Goal: Task Accomplishment & Management: Complete application form

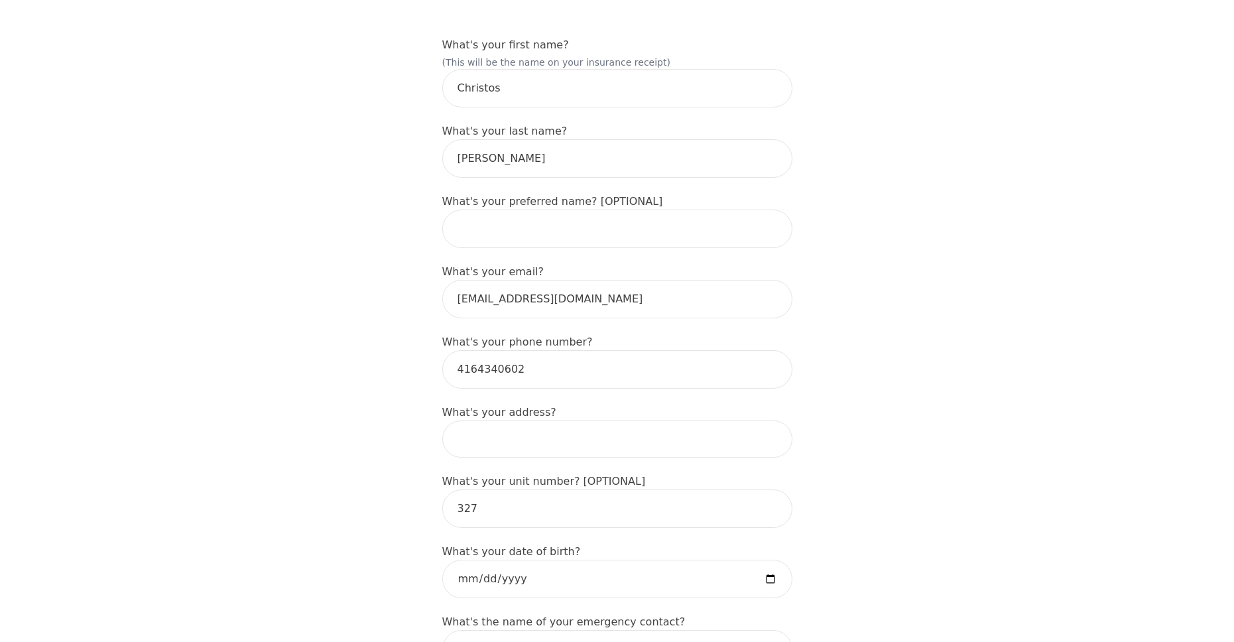
scroll to position [199, 0]
click at [577, 215] on input "text" at bounding box center [617, 226] width 350 height 38
type input "[PERSON_NAME]"
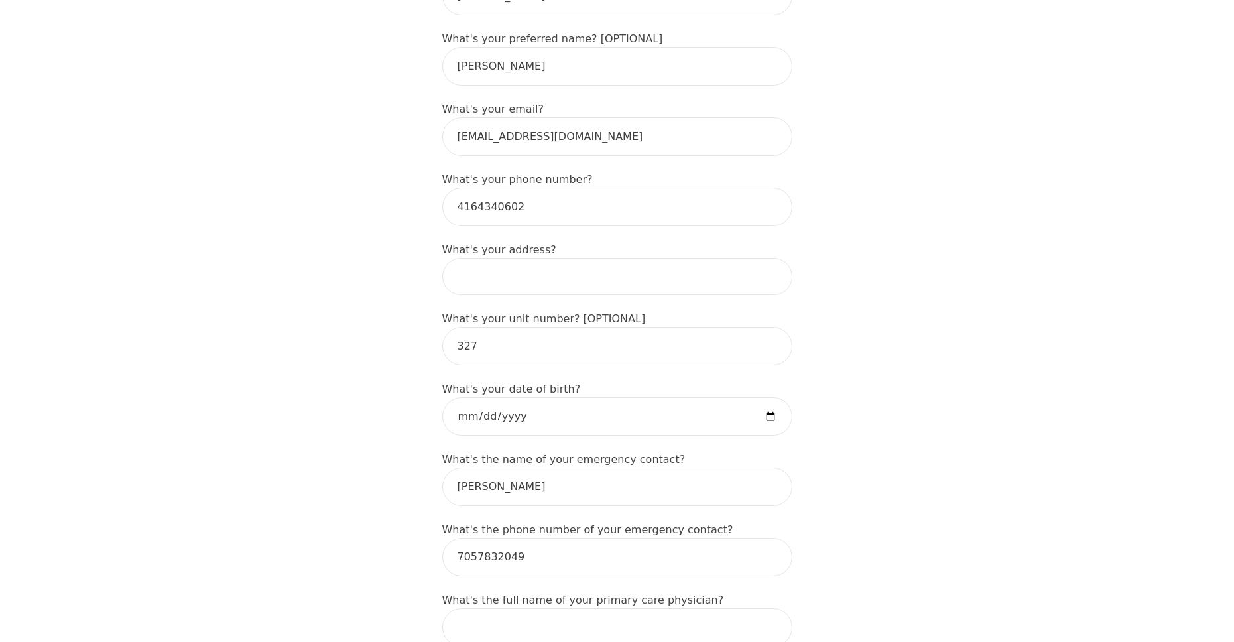
scroll to position [398, 0]
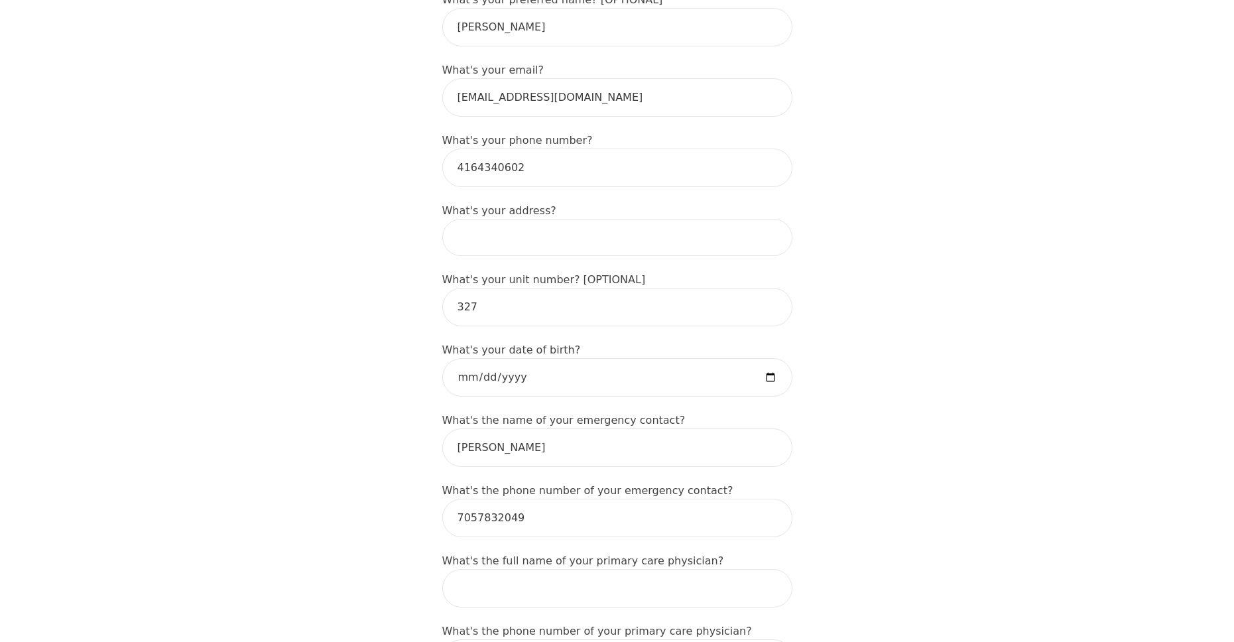
click at [534, 227] on input at bounding box center [617, 237] width 350 height 37
type input "[STREET_ADDRESS][PERSON_NAME]"
click at [600, 358] on input "date" at bounding box center [617, 377] width 350 height 38
click at [587, 366] on input "date" at bounding box center [617, 377] width 350 height 38
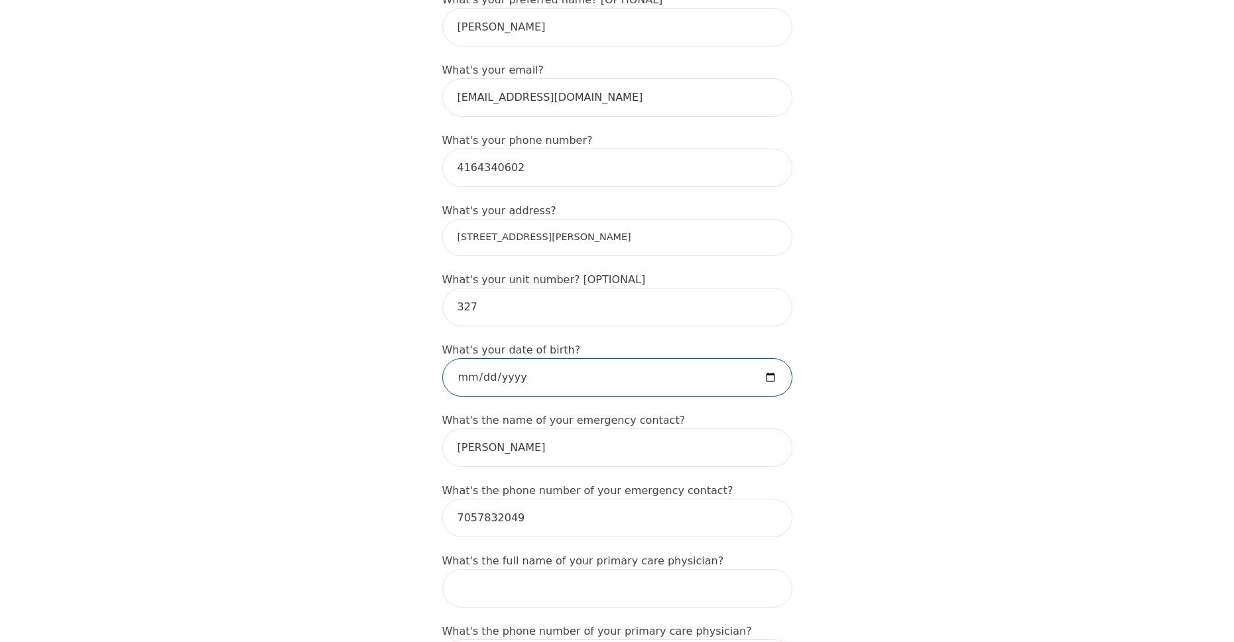
click at [522, 372] on input "date" at bounding box center [617, 377] width 350 height 38
click at [488, 366] on input "[DATE]" at bounding box center [617, 377] width 350 height 38
type input "[DATE]"
click at [583, 430] on input "[PERSON_NAME]" at bounding box center [617, 447] width 350 height 38
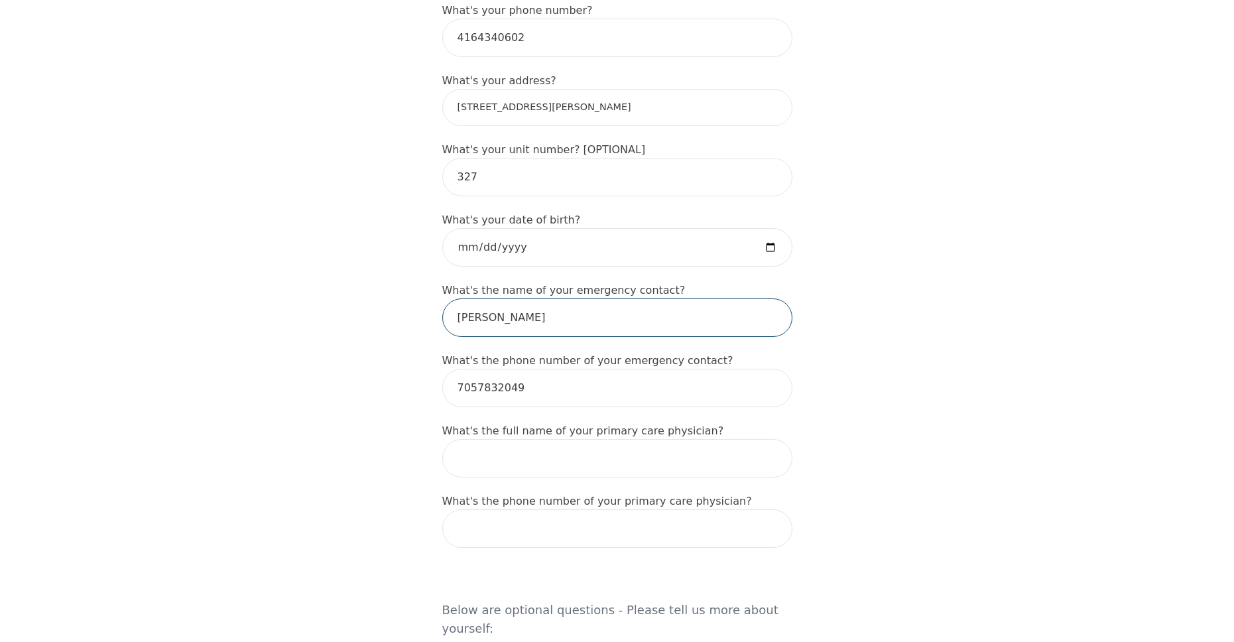
scroll to position [530, 0]
click at [613, 449] on input "text" at bounding box center [617, 455] width 350 height 38
click at [723, 464] on form "What's your first name? (This will be the name on your insurance receipt) [PERS…" at bounding box center [617, 613] width 350 height 1821
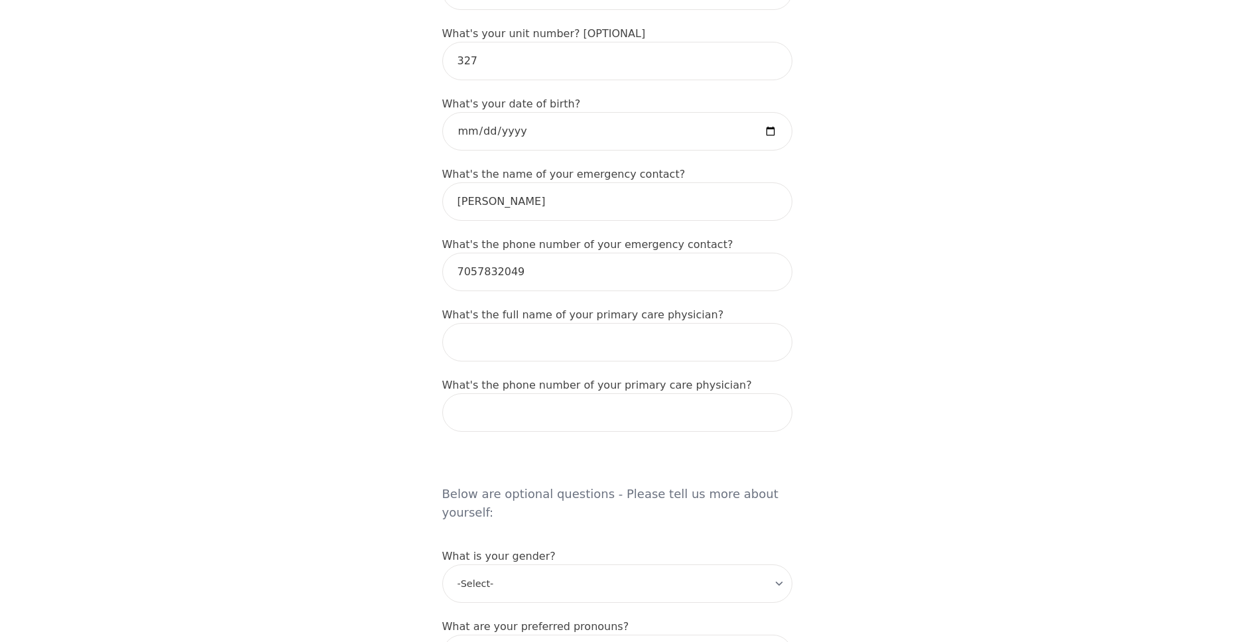
scroll to position [638, 0]
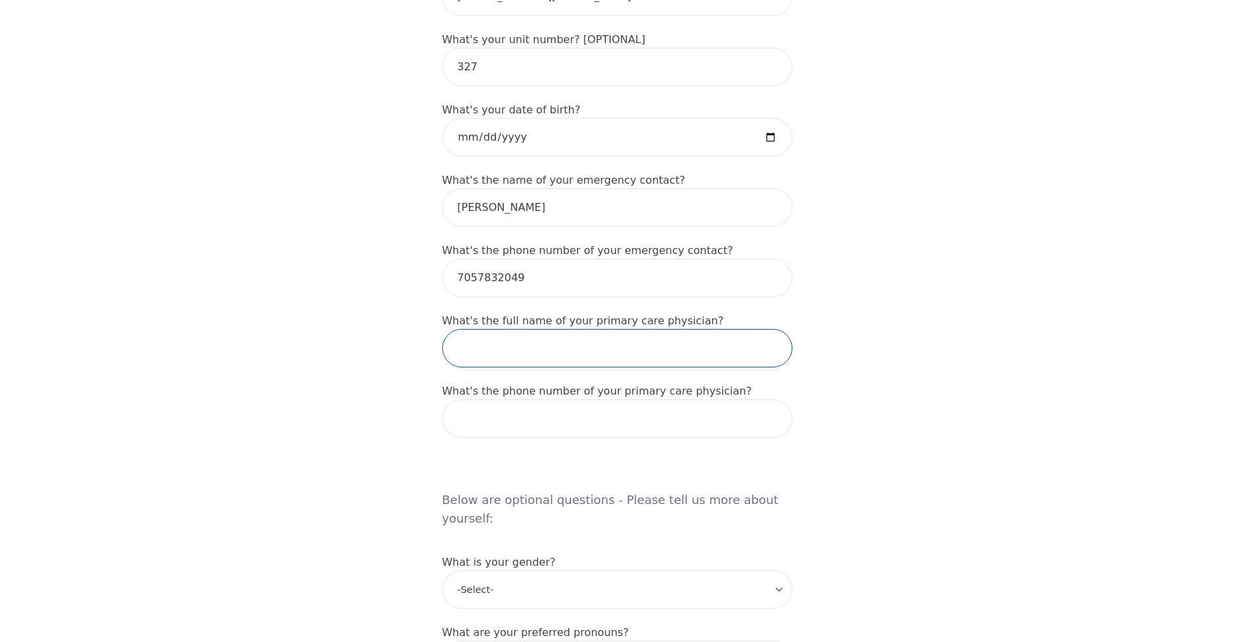
click at [626, 341] on input "text" at bounding box center [617, 348] width 350 height 38
drag, startPoint x: 660, startPoint y: 357, endPoint x: 680, endPoint y: 365, distance: 21.4
click at [660, 357] on form "What's your first name? (This will be the name on your insurance receipt) [PERS…" at bounding box center [617, 506] width 350 height 1821
click at [741, 399] on input "tel" at bounding box center [617, 418] width 350 height 38
click at [644, 333] on input "text" at bounding box center [617, 348] width 350 height 38
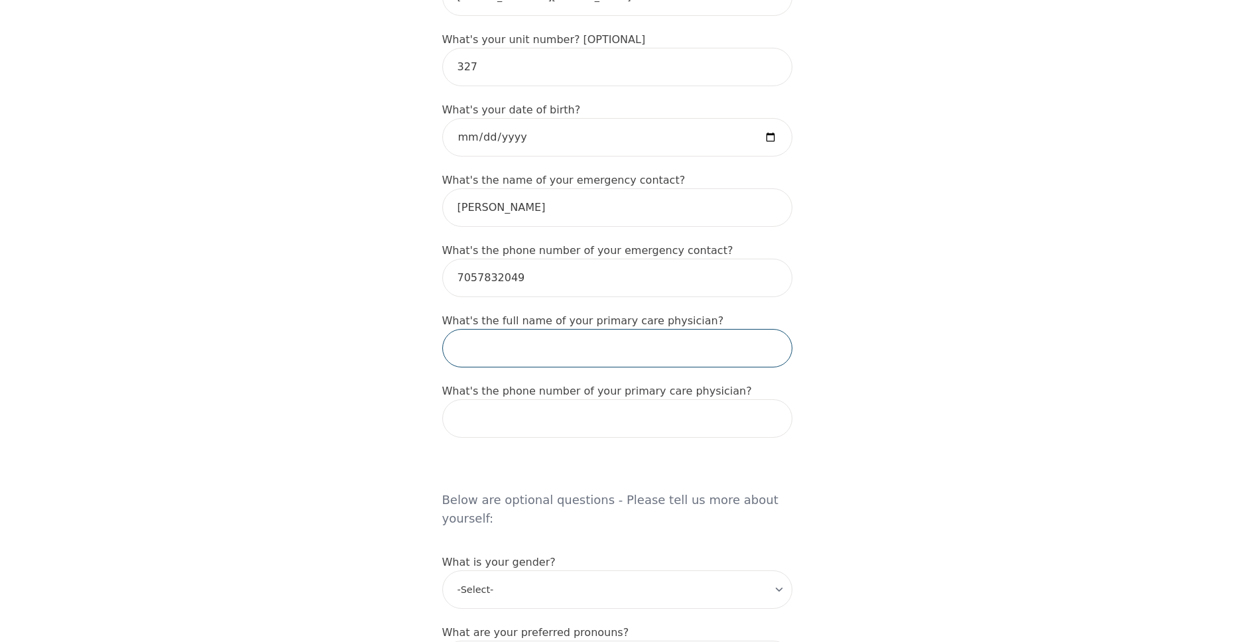
click at [700, 345] on input "text" at bounding box center [617, 348] width 350 height 38
click at [723, 363] on form "What's your first name? (This will be the name on your insurance receipt) [PERS…" at bounding box center [617, 506] width 350 height 1821
click at [583, 339] on input "text" at bounding box center [617, 348] width 350 height 38
paste input "[PERSON_NAME]"
type input "[PERSON_NAME]"
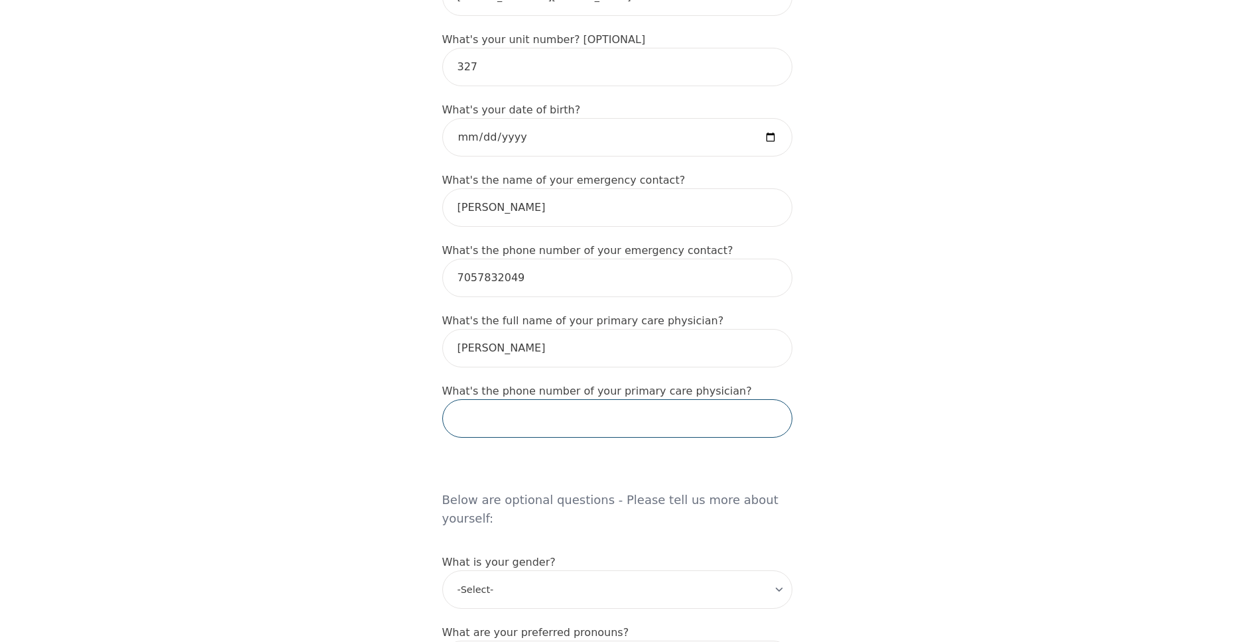
click at [562, 402] on input "tel" at bounding box center [617, 418] width 350 height 38
paste input "[PERSON_NAME]"
type input "[PERSON_NAME]"
drag, startPoint x: 461, startPoint y: 400, endPoint x: 349, endPoint y: 399, distance: 112.1
click at [363, 398] on div "Intake Assessment for [PERSON_NAME] Part 1 of 2: Tell Us About Yourself Please …" at bounding box center [617, 415] width 1234 height 2001
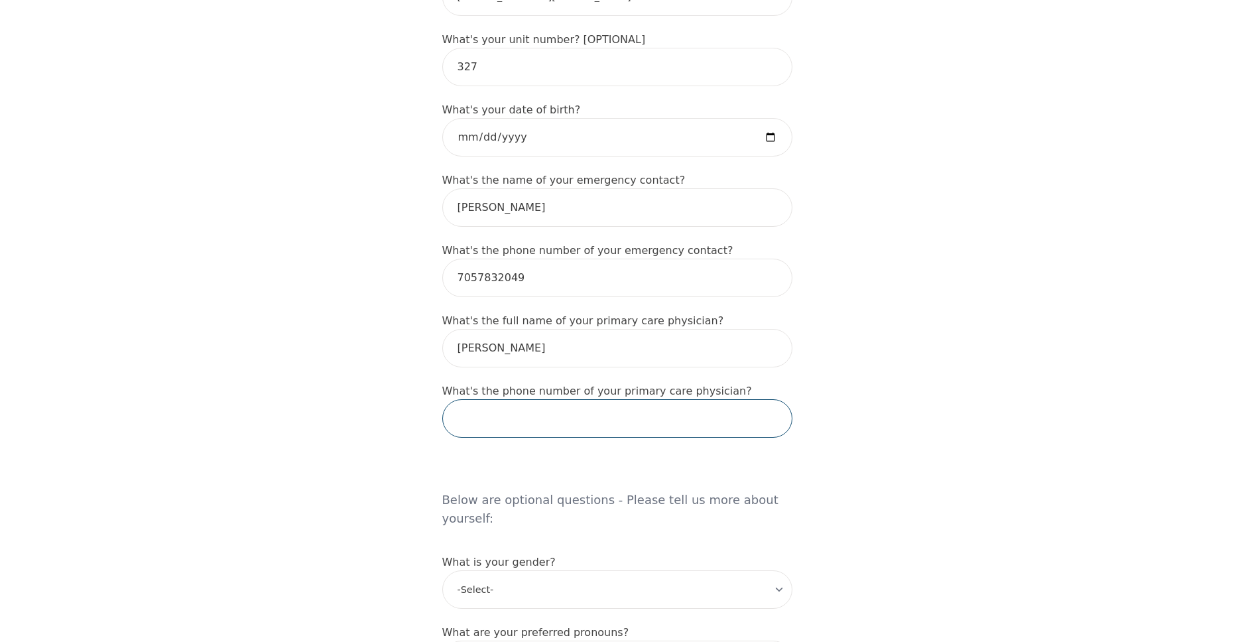
paste input "[PHONE_NUMBER]"
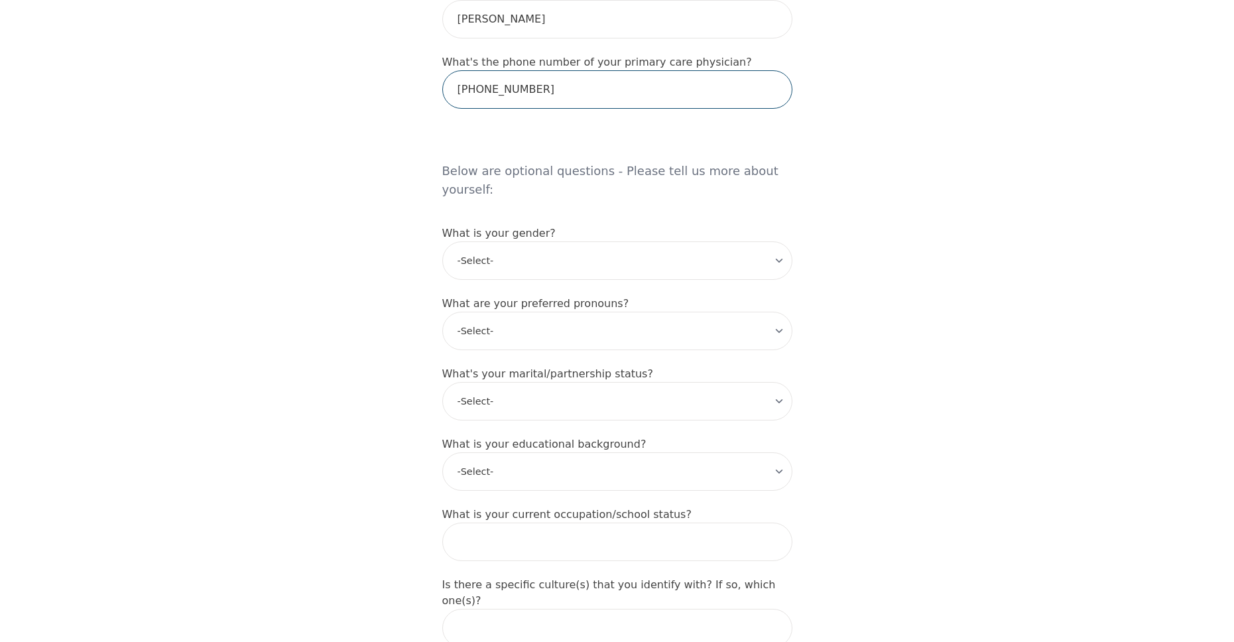
scroll to position [969, 0]
type input "[PHONE_NUMBER]"
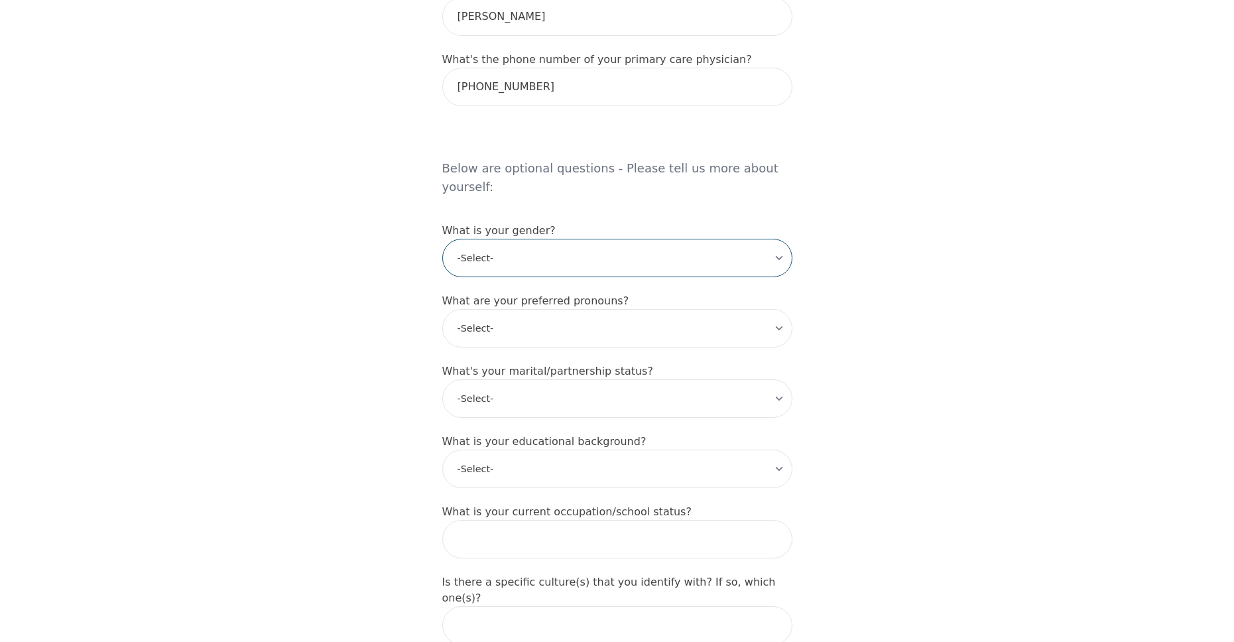
click at [568, 239] on select "-Select- [DEMOGRAPHIC_DATA] [DEMOGRAPHIC_DATA] [DEMOGRAPHIC_DATA] [DEMOGRAPHIC_…" at bounding box center [617, 258] width 350 height 38
select select "prefer_not_to_say"
click at [442, 239] on select "-Select- [DEMOGRAPHIC_DATA] [DEMOGRAPHIC_DATA] [DEMOGRAPHIC_DATA] [DEMOGRAPHIC_…" at bounding box center [617, 258] width 350 height 38
click at [565, 309] on select "-Select- he/him she/her they/them ze/zir xe/xem ey/em ve/ver tey/ter e/e per/pe…" at bounding box center [617, 328] width 350 height 38
select select "he/him"
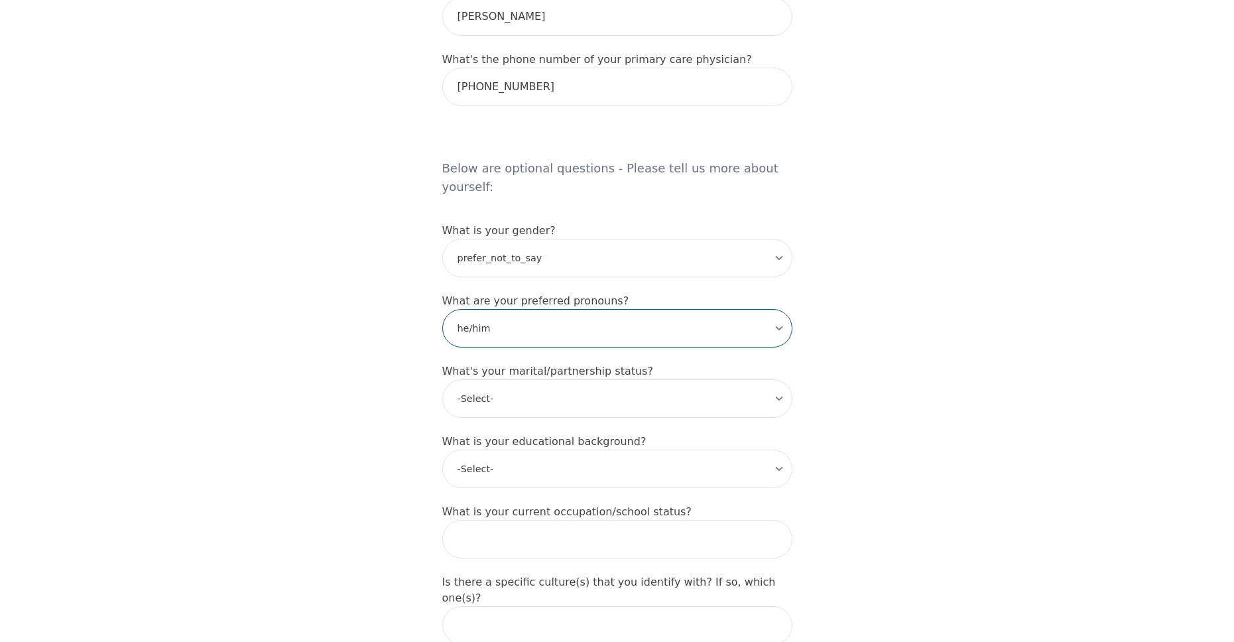
click at [442, 309] on select "-Select- he/him she/her they/them ze/zir xe/xem ey/em ve/ver tey/ter e/e per/pe…" at bounding box center [617, 328] width 350 height 38
click at [585, 379] on select "-Select- Single Partnered Married Common Law Widowed Separated Divorced" at bounding box center [617, 398] width 350 height 38
select select "Single"
click at [442, 379] on select "-Select- Single Partnered Married Common Law Widowed Separated Divorced" at bounding box center [617, 398] width 350 height 38
click at [589, 450] on select "-Select- Less than high school High school Associate degree Bachelor degree Mas…" at bounding box center [617, 469] width 350 height 38
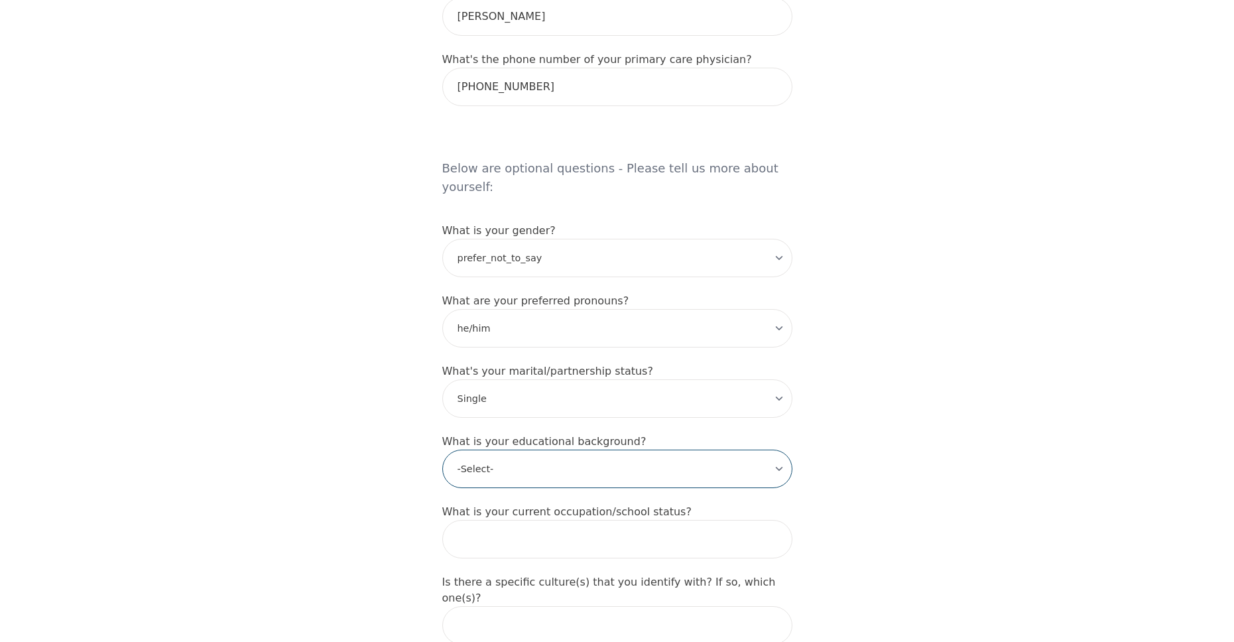
click at [442, 450] on select "-Select- Less than high school High school Associate degree Bachelor degree Mas…" at bounding box center [617, 469] width 350 height 38
click at [402, 425] on div "Intake Assessment for [PERSON_NAME] Part 1 of 2: Tell Us About Yourself Please …" at bounding box center [617, 84] width 1234 height 2001
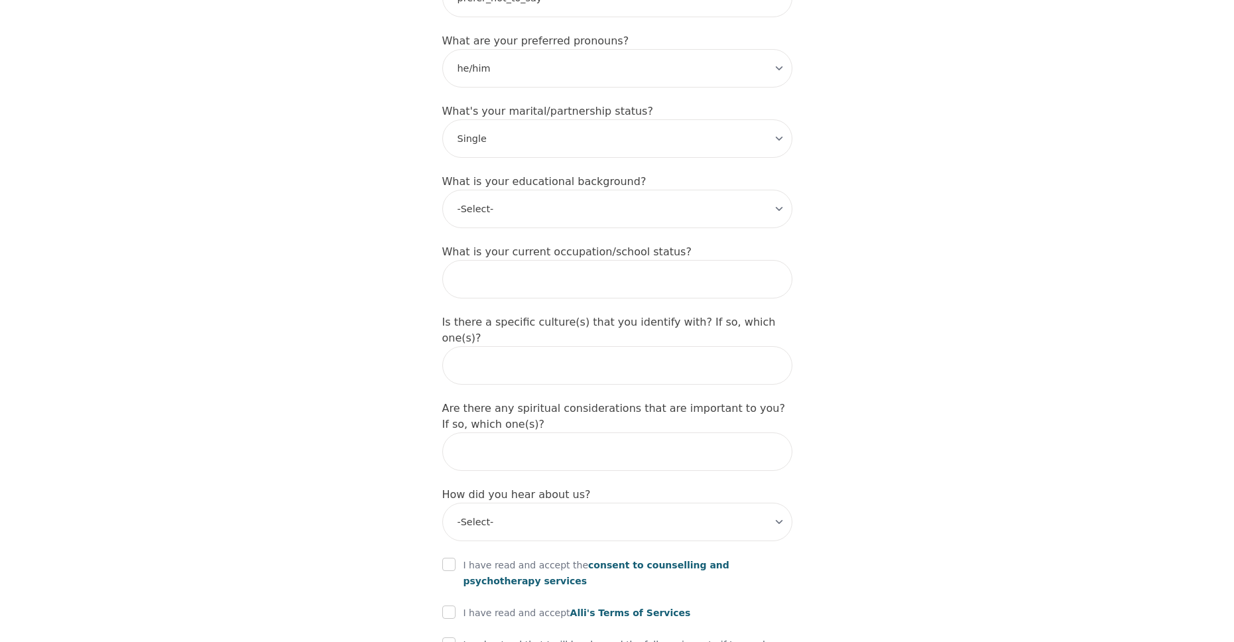
scroll to position [1235, 0]
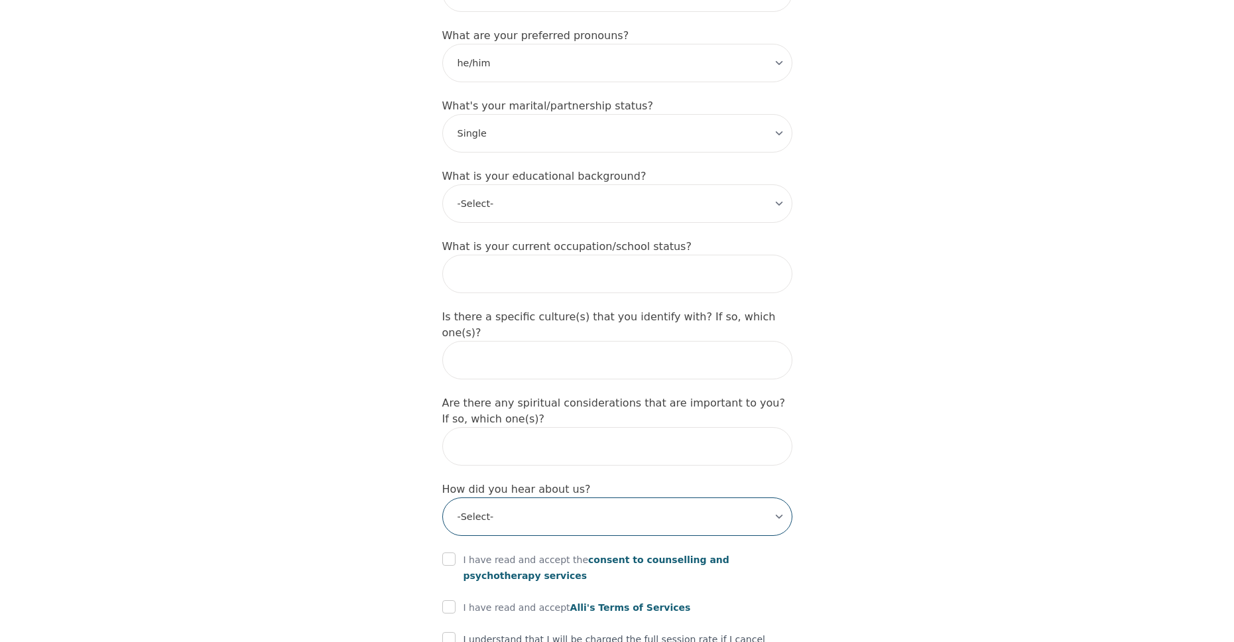
click at [610, 497] on select "-Select- Physician/Specialist Friend Facebook Instagram Google Search Google Ad…" at bounding box center [617, 516] width 350 height 38
select select "Friend"
click at [442, 497] on select "-Select- Physician/Specialist Friend Facebook Instagram Google Search Google Ad…" at bounding box center [617, 516] width 350 height 38
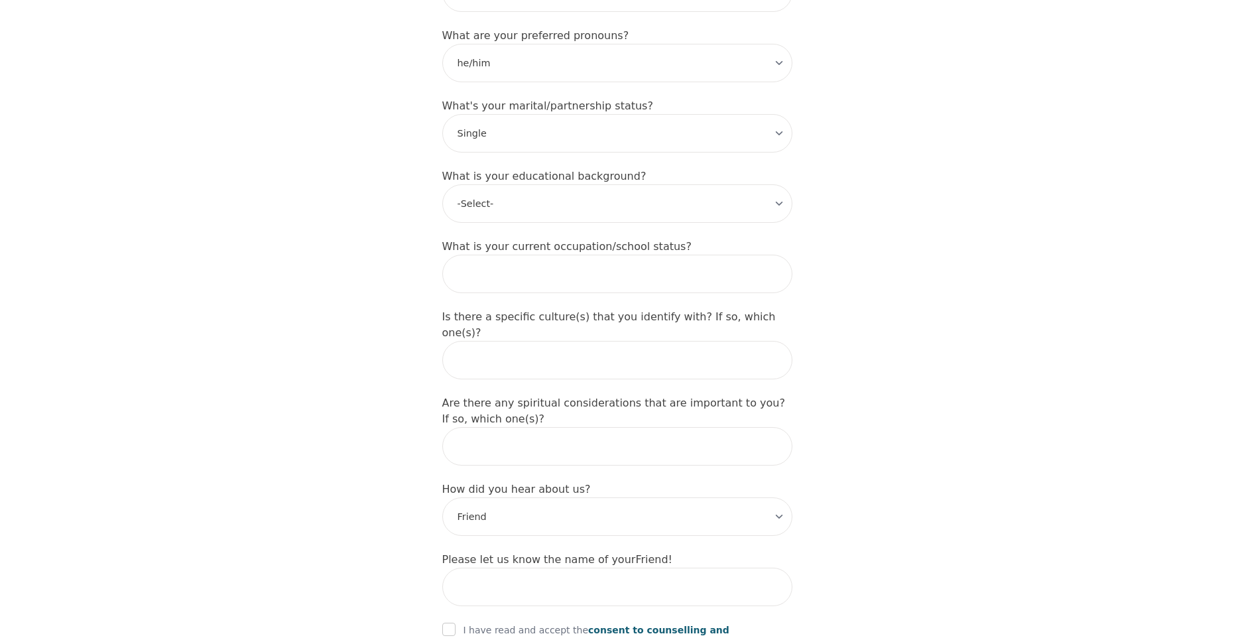
click at [450, 623] on input "checkbox" at bounding box center [448, 629] width 13 height 13
checkbox input "true"
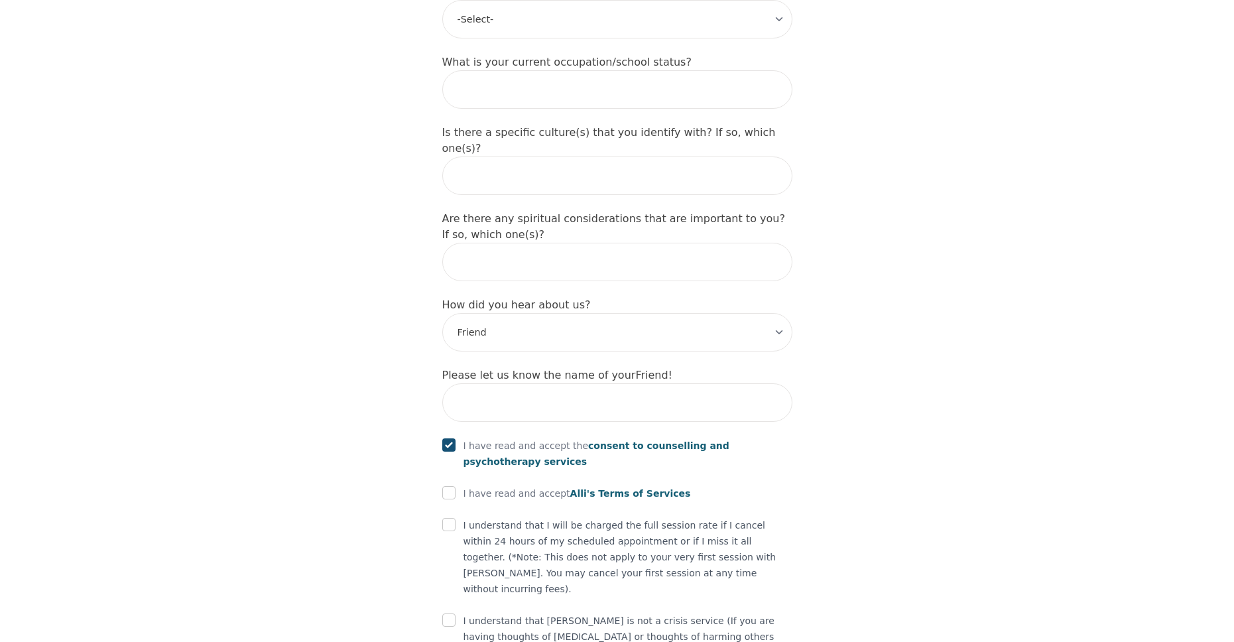
scroll to position [1433, 0]
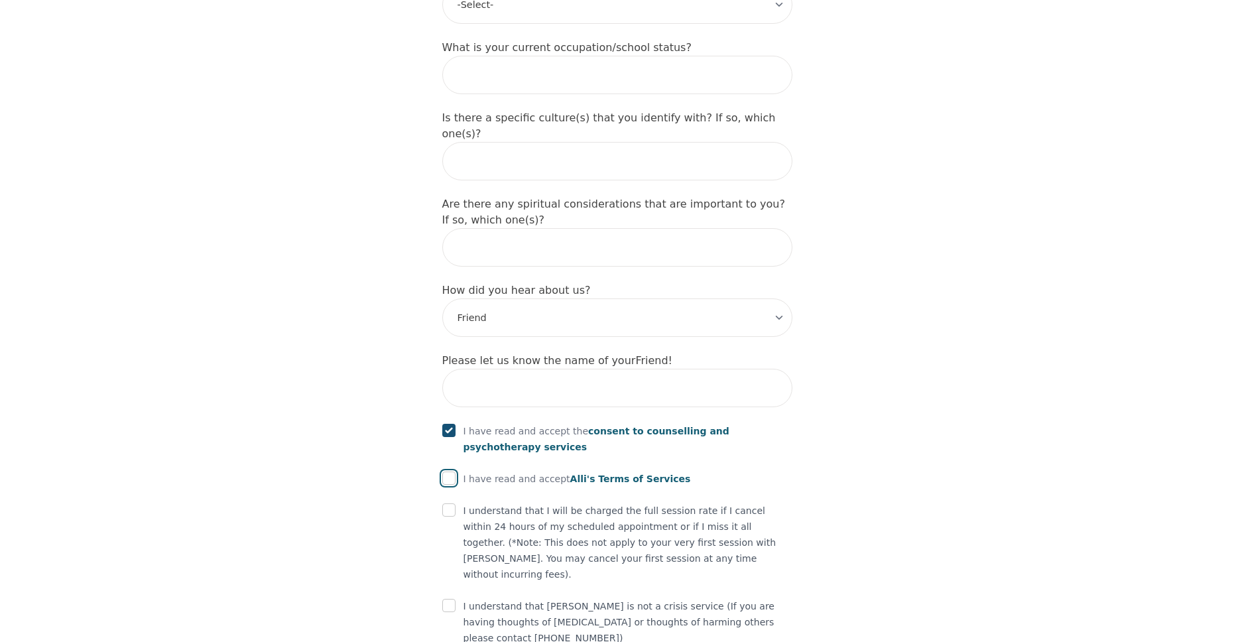
click at [446, 471] on input "checkbox" at bounding box center [448, 477] width 13 height 13
checkbox input "true"
click at [452, 503] on input "checkbox" at bounding box center [448, 509] width 13 height 13
checkbox input "true"
click at [455, 599] on input "checkbox" at bounding box center [448, 605] width 13 height 13
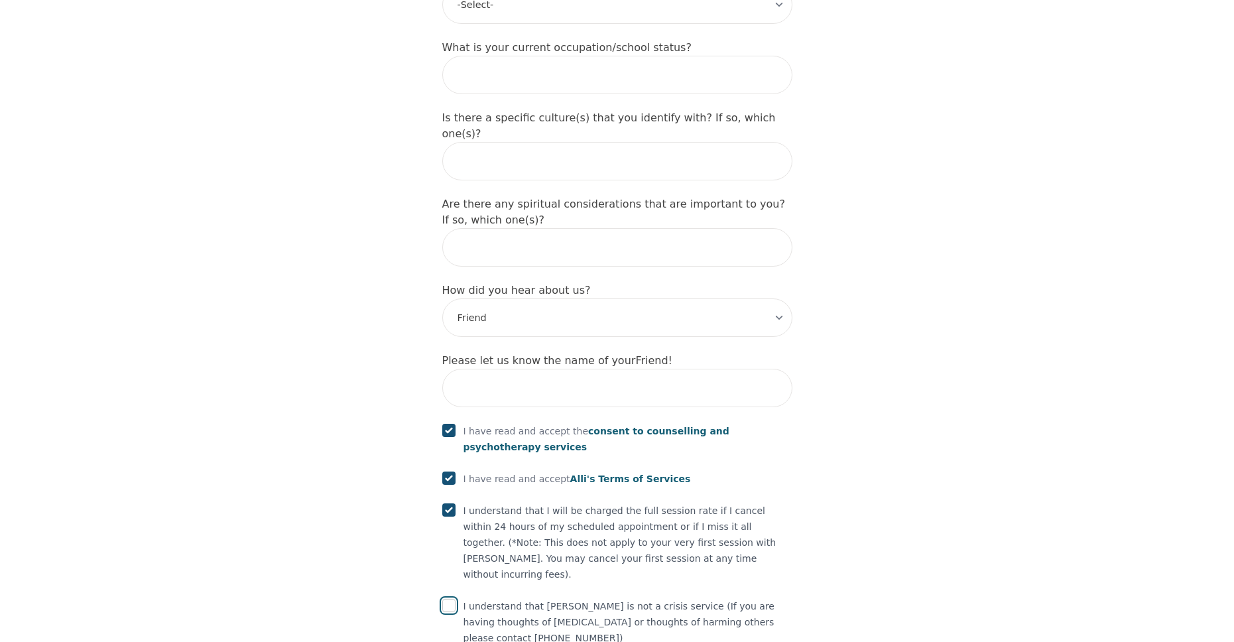
checkbox input "true"
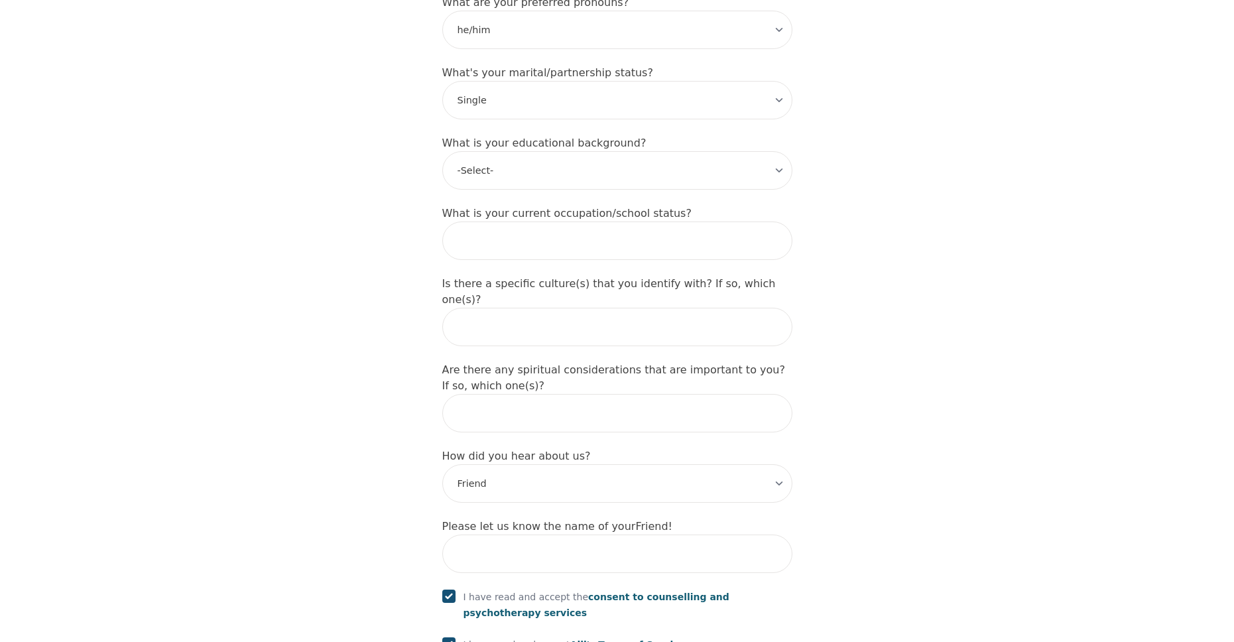
scroll to position [1235, 0]
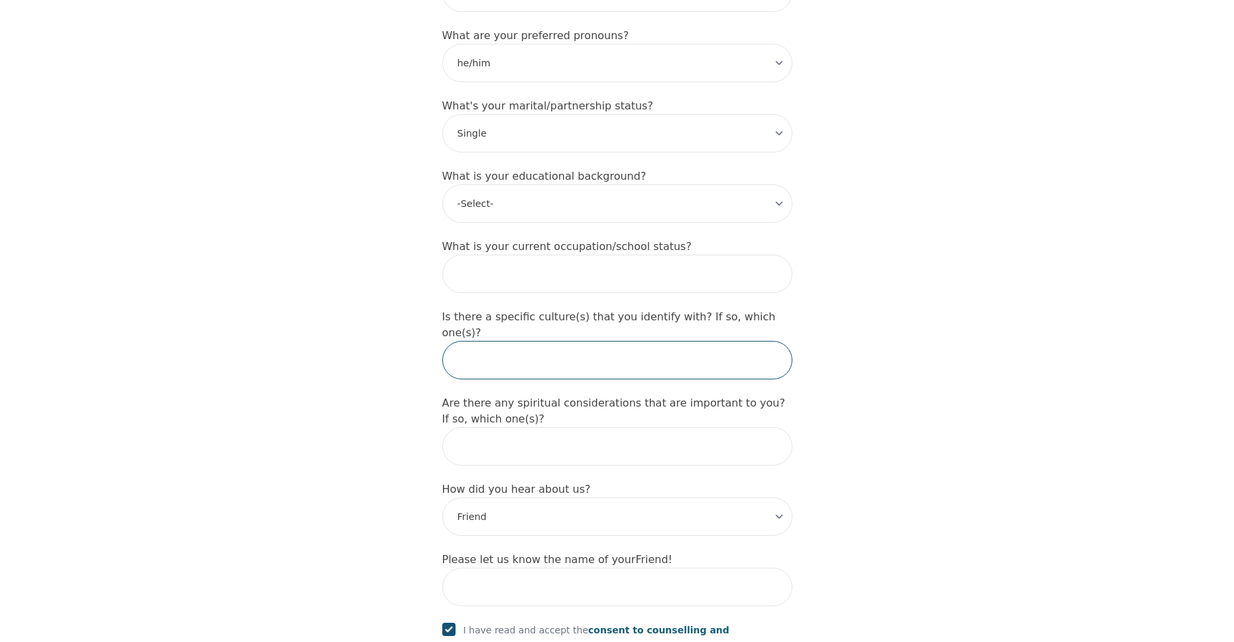
click at [548, 341] on input "text" at bounding box center [617, 360] width 350 height 38
click at [530, 341] on input "text" at bounding box center [617, 360] width 350 height 38
click at [513, 257] on input "text" at bounding box center [617, 274] width 350 height 38
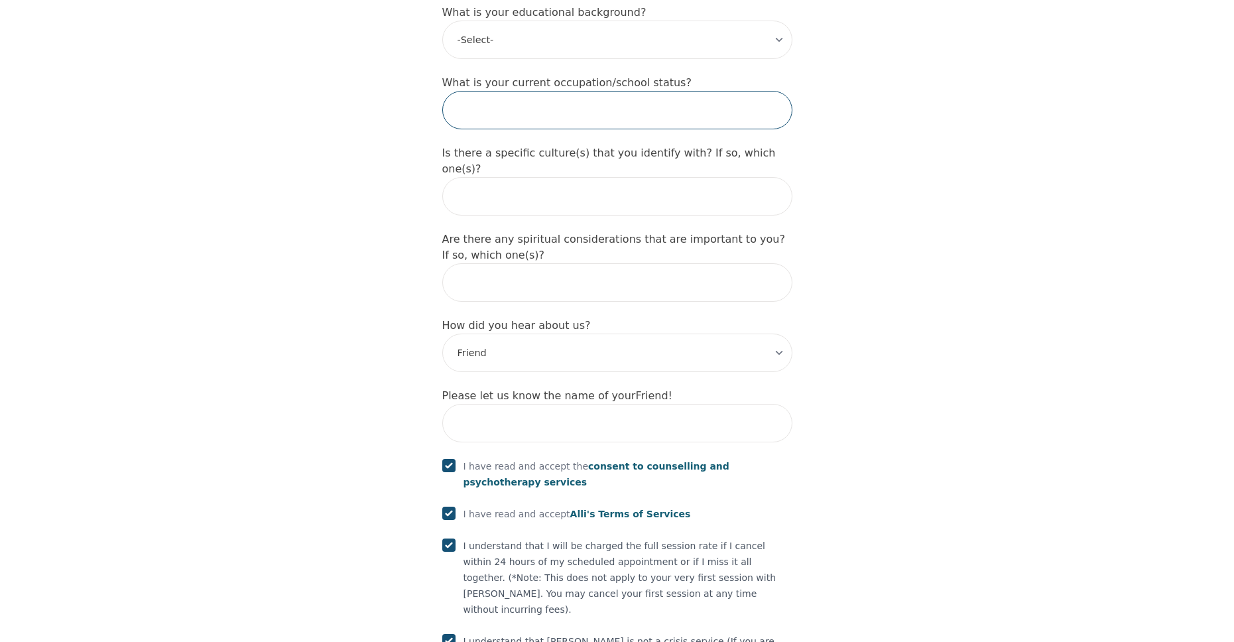
scroll to position [1437, 0]
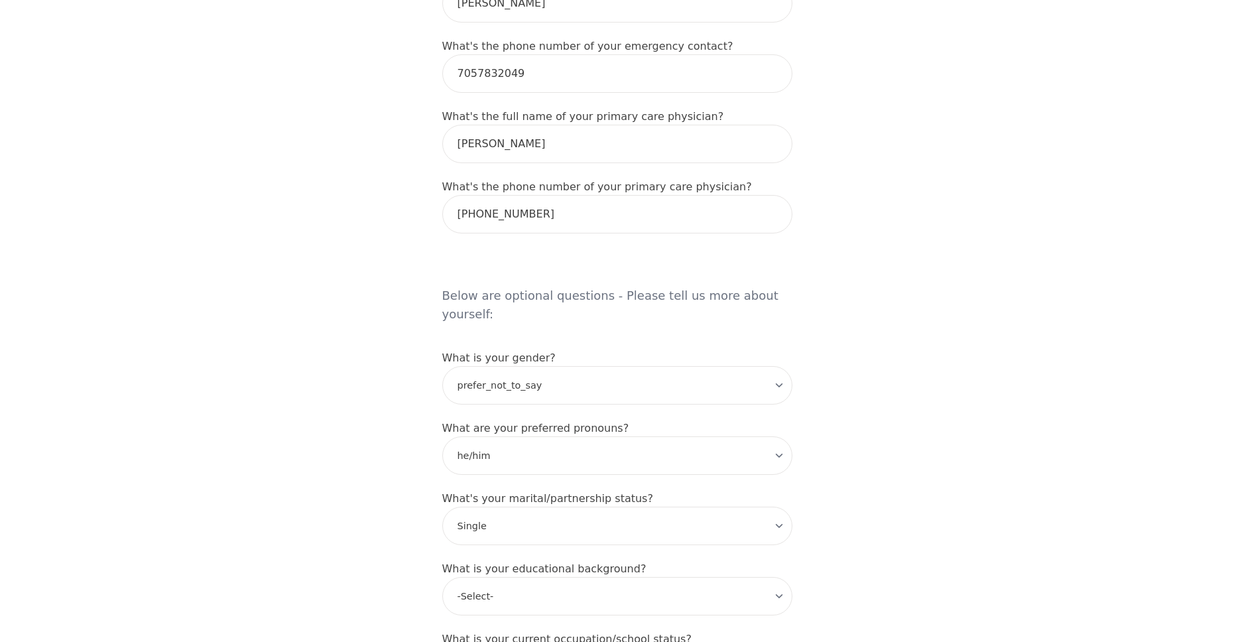
scroll to position [841, 0]
click at [605, 367] on select "-Select- [DEMOGRAPHIC_DATA] [DEMOGRAPHIC_DATA] [DEMOGRAPHIC_DATA] [DEMOGRAPHIC_…" at bounding box center [617, 386] width 350 height 38
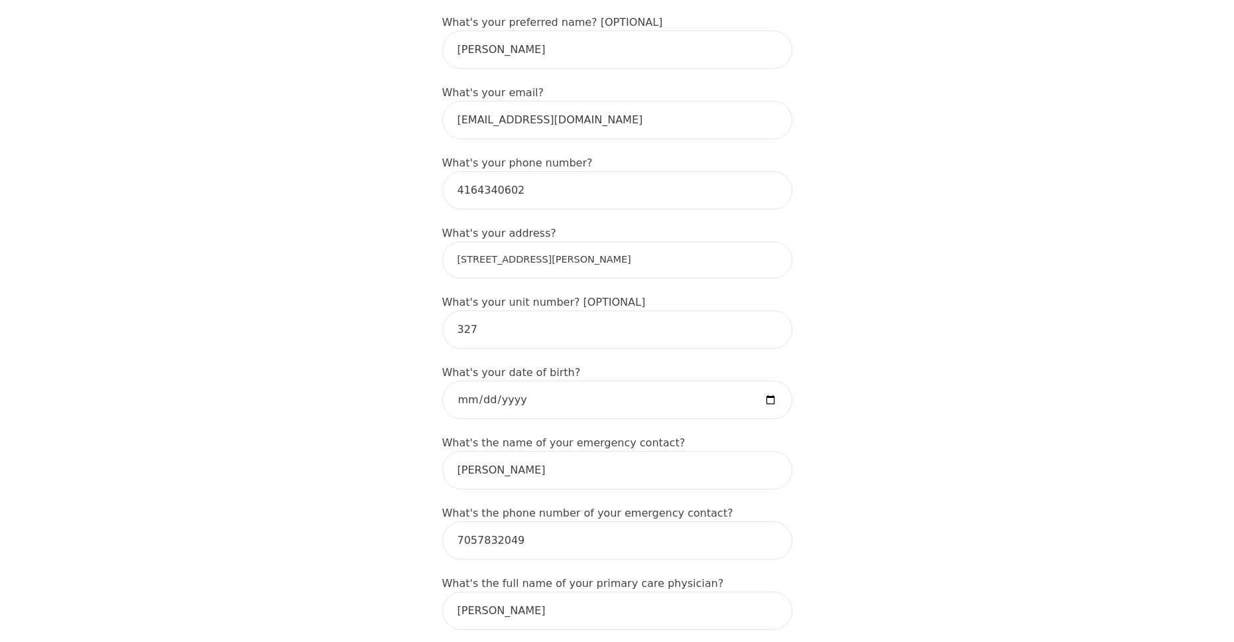
scroll to position [310, 0]
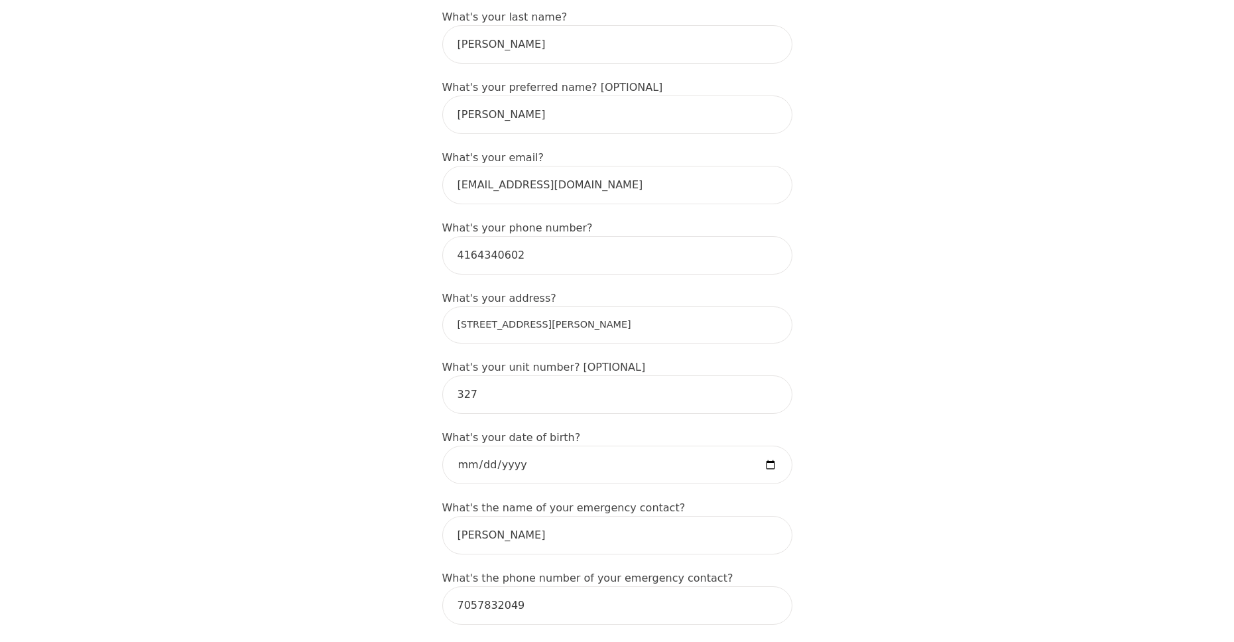
click at [624, 323] on input "[STREET_ADDRESS][PERSON_NAME]" at bounding box center [617, 324] width 350 height 37
click at [623, 312] on input "[STREET_ADDRESS][PERSON_NAME]" at bounding box center [617, 324] width 350 height 37
drag, startPoint x: 622, startPoint y: 261, endPoint x: 625, endPoint y: 268, distance: 7.4
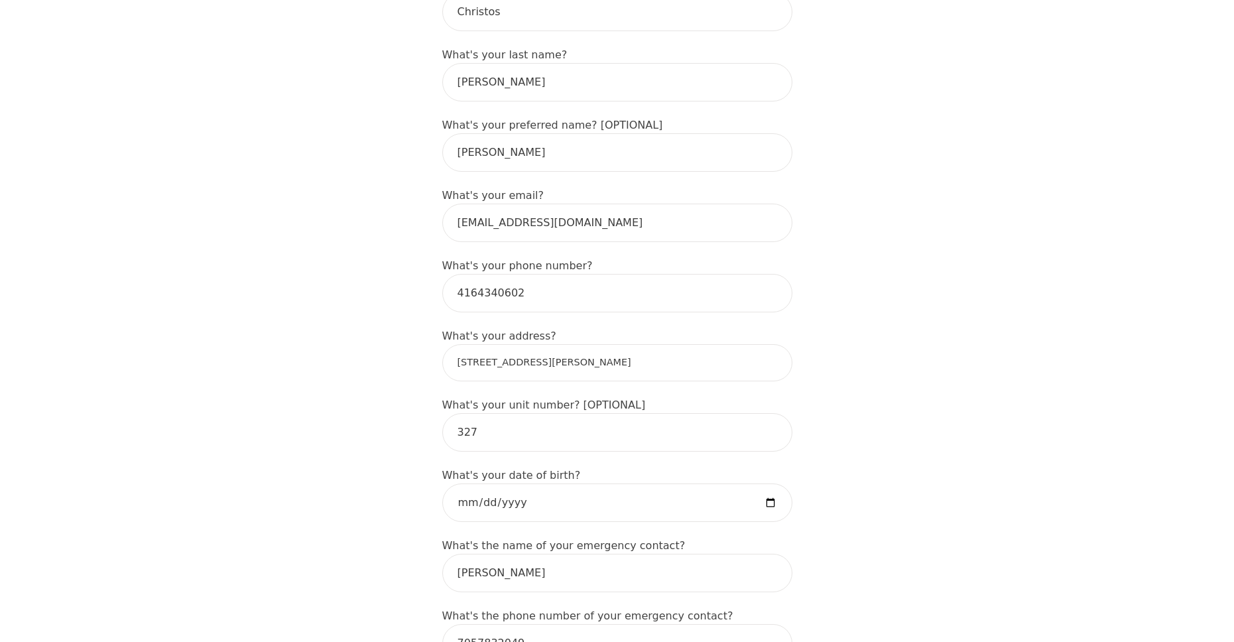
scroll to position [1488, 0]
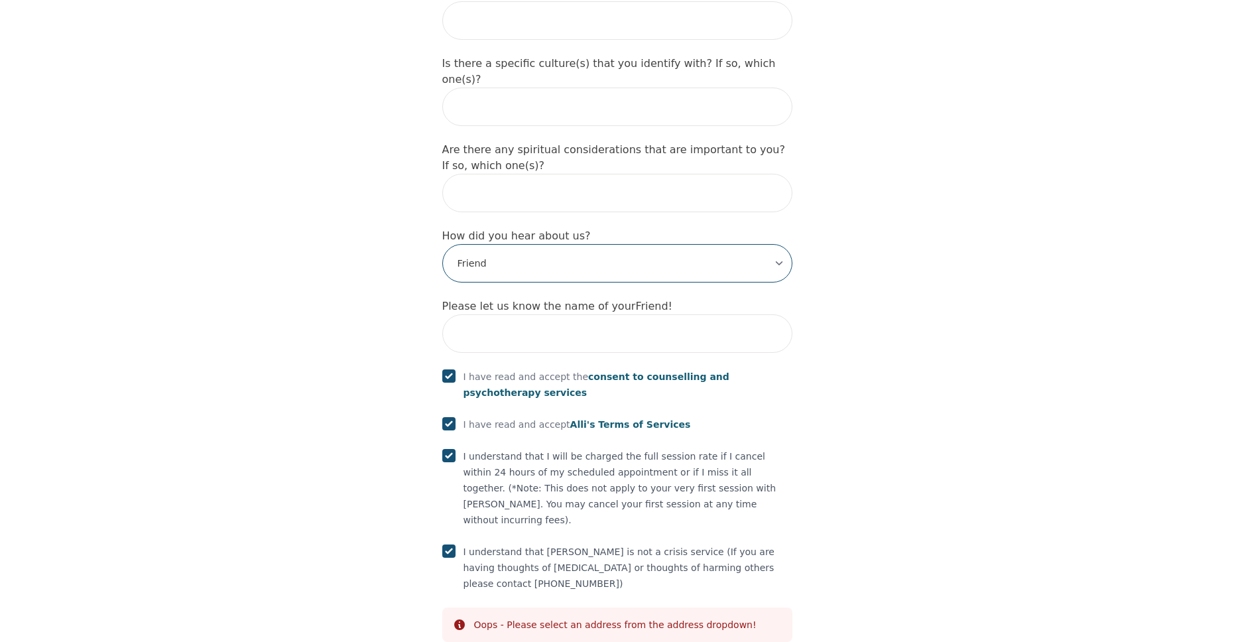
click at [733, 244] on select "-Select- Physician/Specialist Friend Facebook Instagram Google Search Google Ad…" at bounding box center [617, 263] width 350 height 38
click at [687, 314] on input "text" at bounding box center [617, 333] width 350 height 38
drag, startPoint x: 649, startPoint y: 524, endPoint x: 664, endPoint y: 529, distance: 15.9
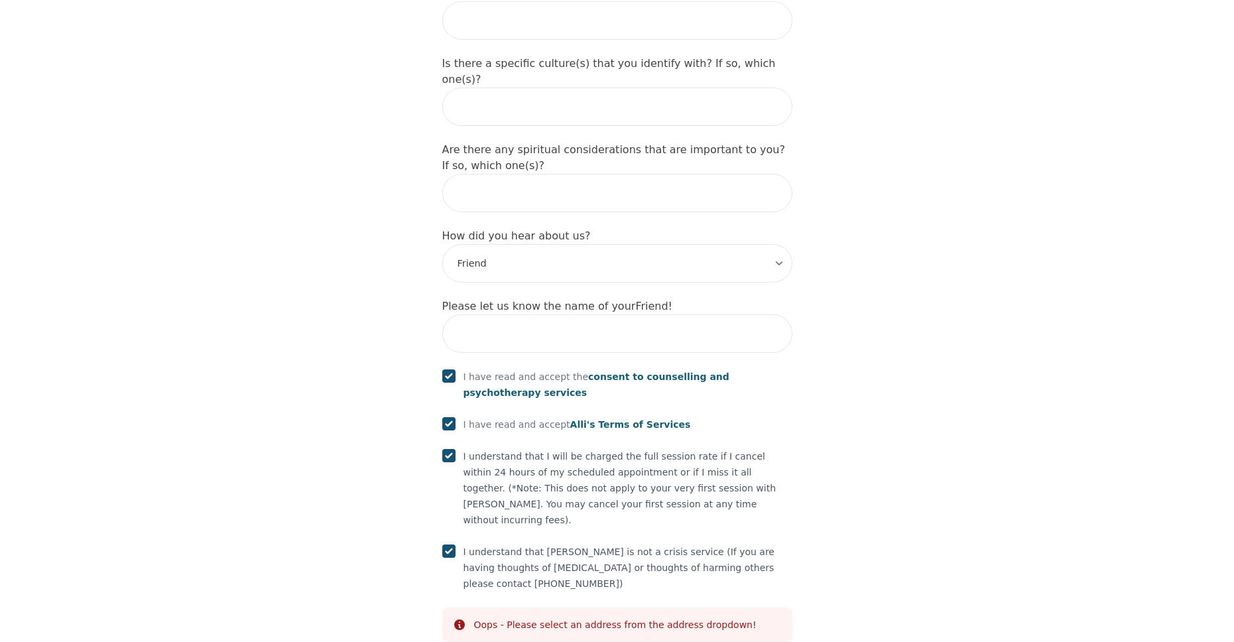
click at [651, 618] on div "Oops - Please select an address from the address dropdown!" at bounding box center [615, 624] width 282 height 13
click at [717, 618] on div "Oops - Please select an address from the address dropdown!" at bounding box center [615, 624] width 282 height 13
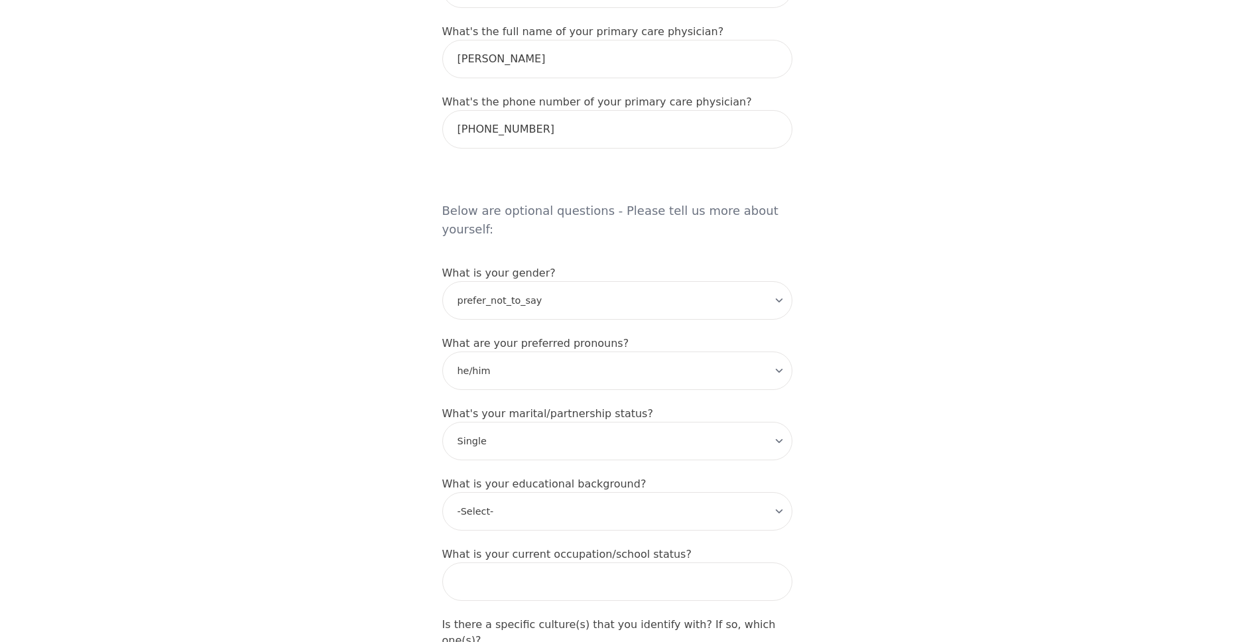
scroll to position [759, 0]
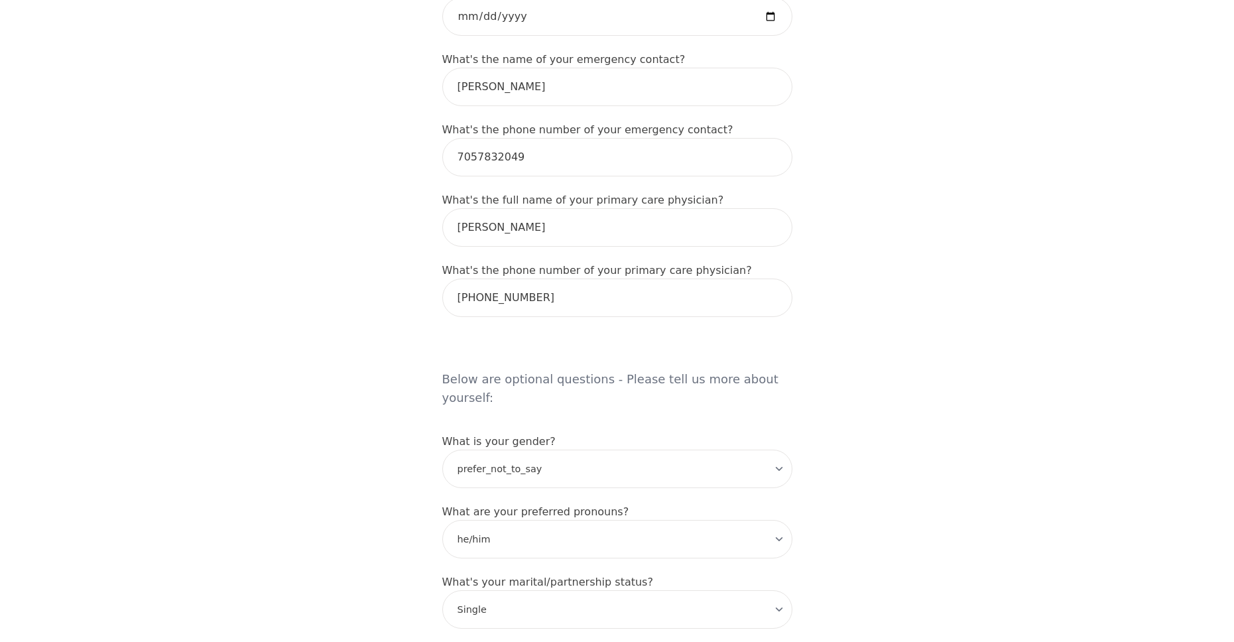
click at [571, 307] on form "What's your first name? (This will be the name on your insurance receipt) [PERS…" at bounding box center [617, 445] width 350 height 1941
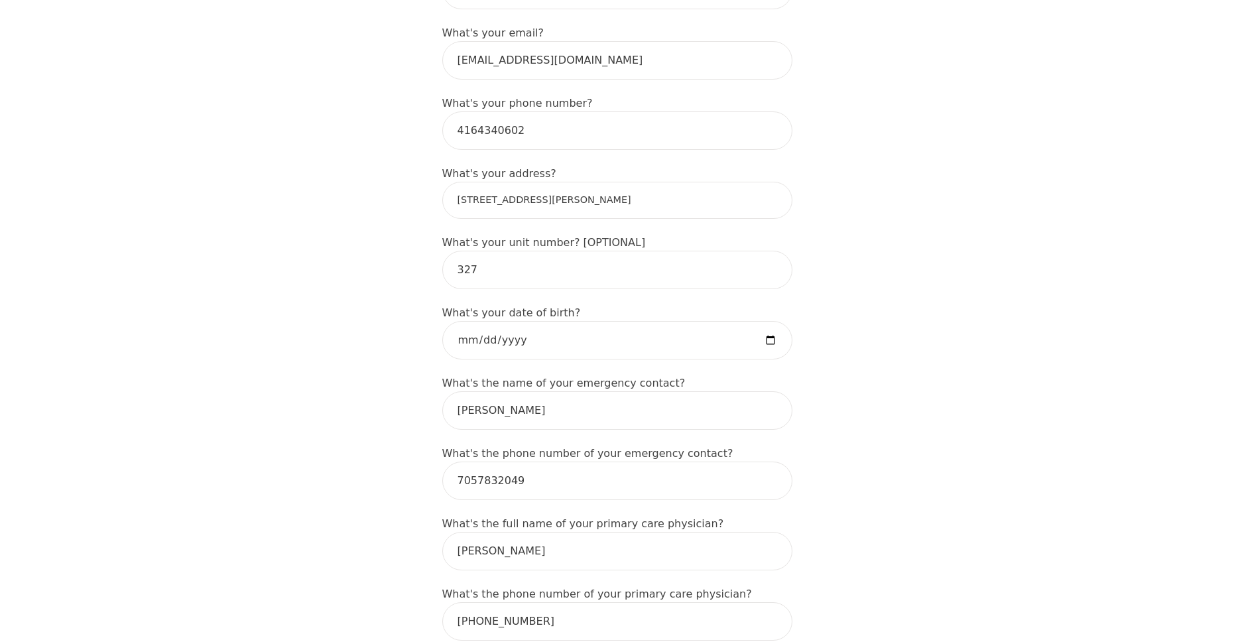
scroll to position [427, 0]
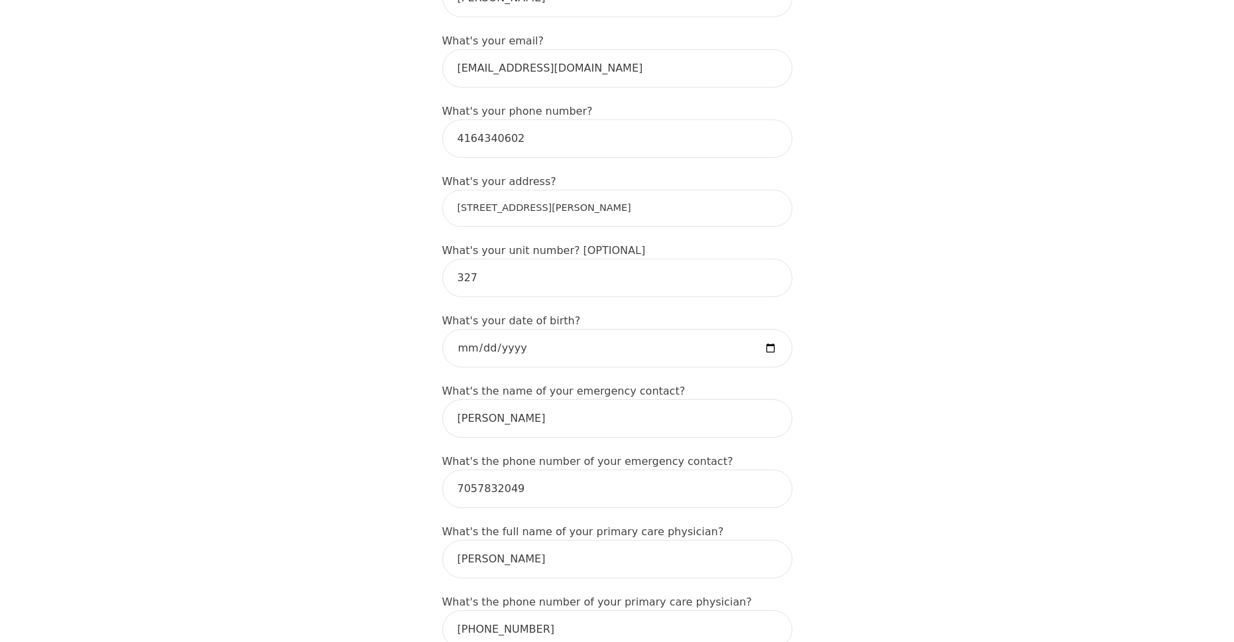
click at [553, 195] on input "[STREET_ADDRESS][PERSON_NAME]" at bounding box center [617, 208] width 350 height 37
click at [613, 196] on input "[STREET_ADDRESS][PERSON_NAME]" at bounding box center [617, 208] width 350 height 37
type input "[STREET_ADDRESS][PERSON_NAME]"
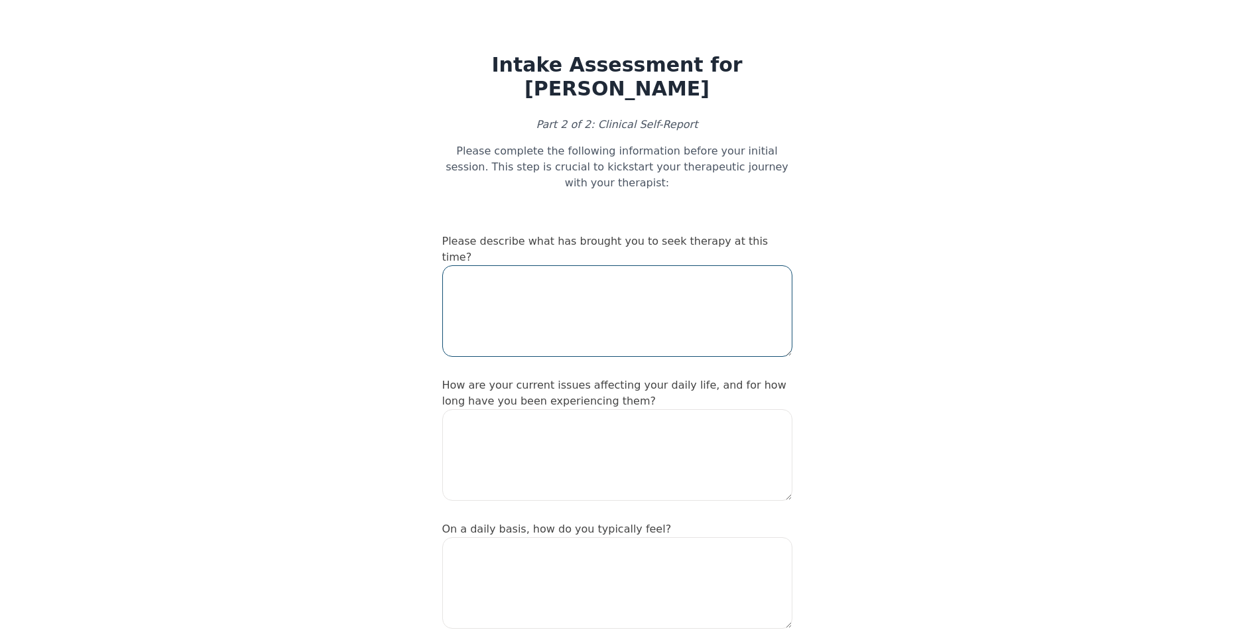
click at [600, 272] on textarea at bounding box center [617, 310] width 350 height 91
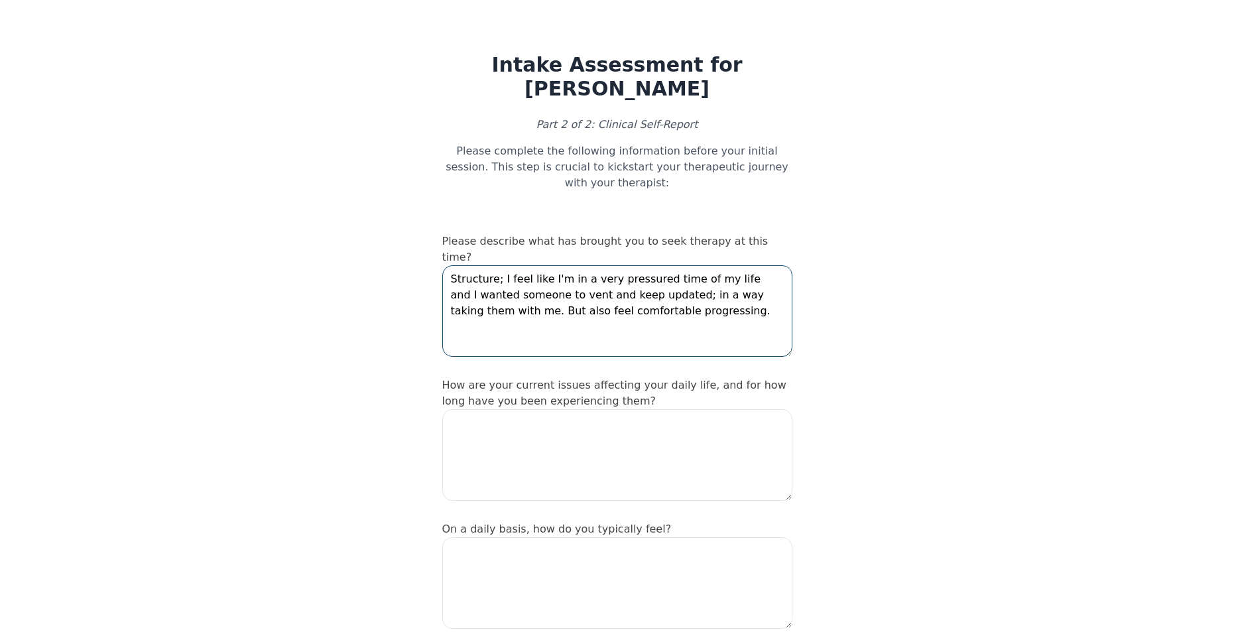
type textarea "Structure; I feel like I'm in a very pressured time of my life and I wanted som…"
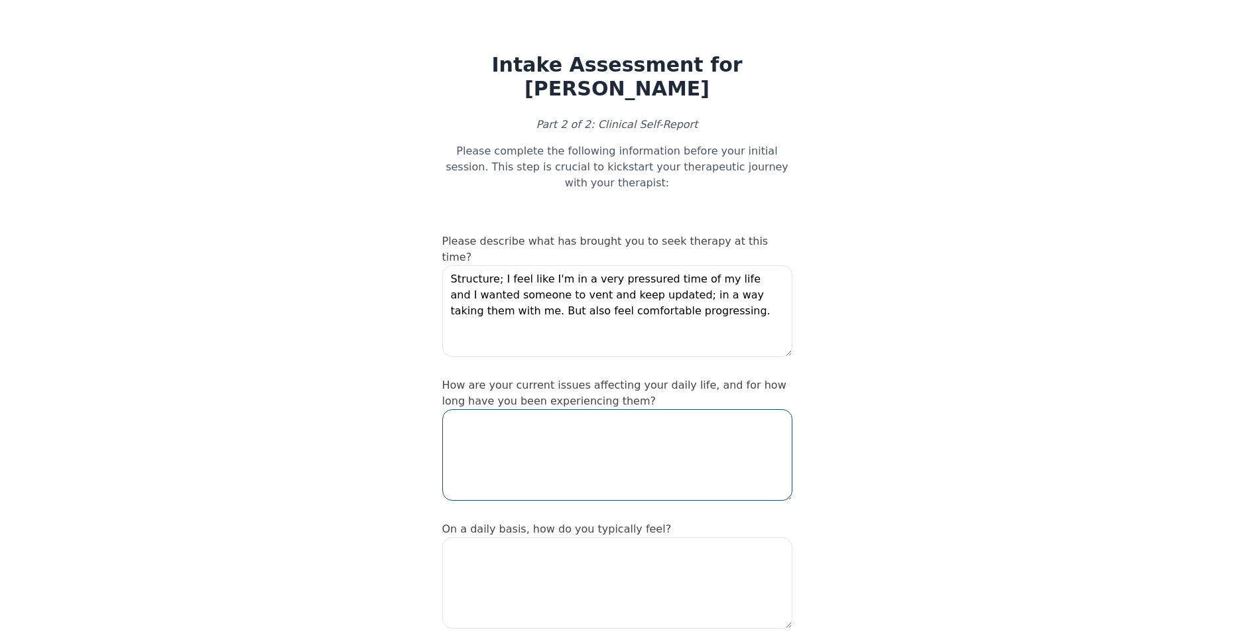
click at [671, 418] on textarea at bounding box center [617, 454] width 350 height 91
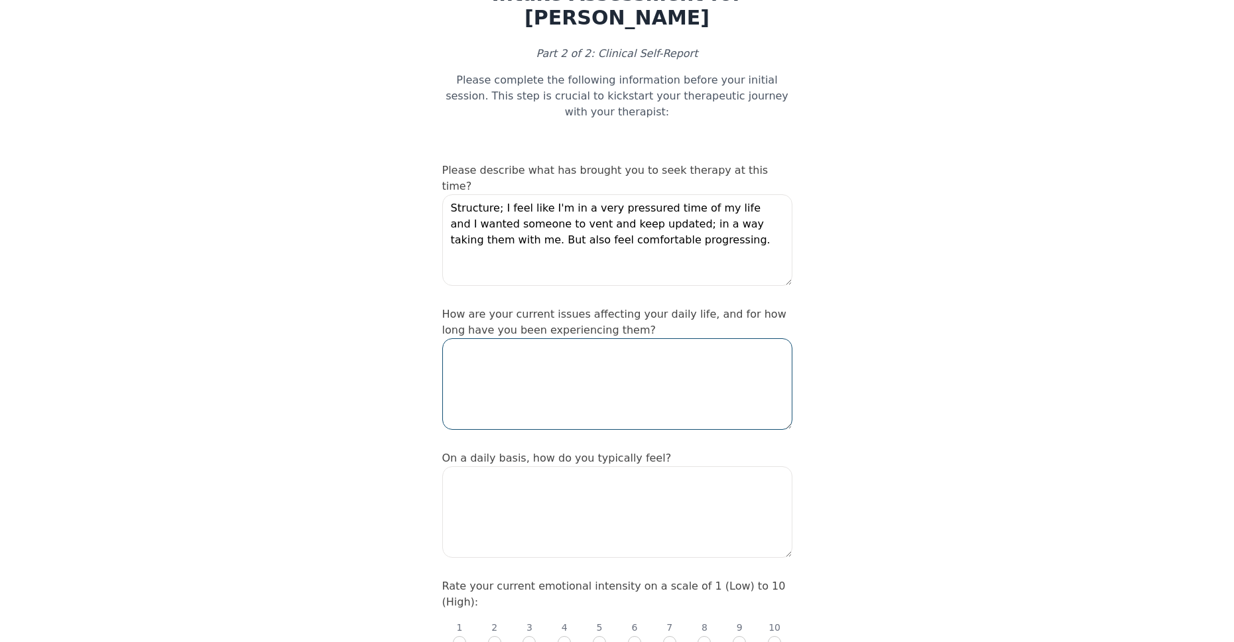
scroll to position [133, 0]
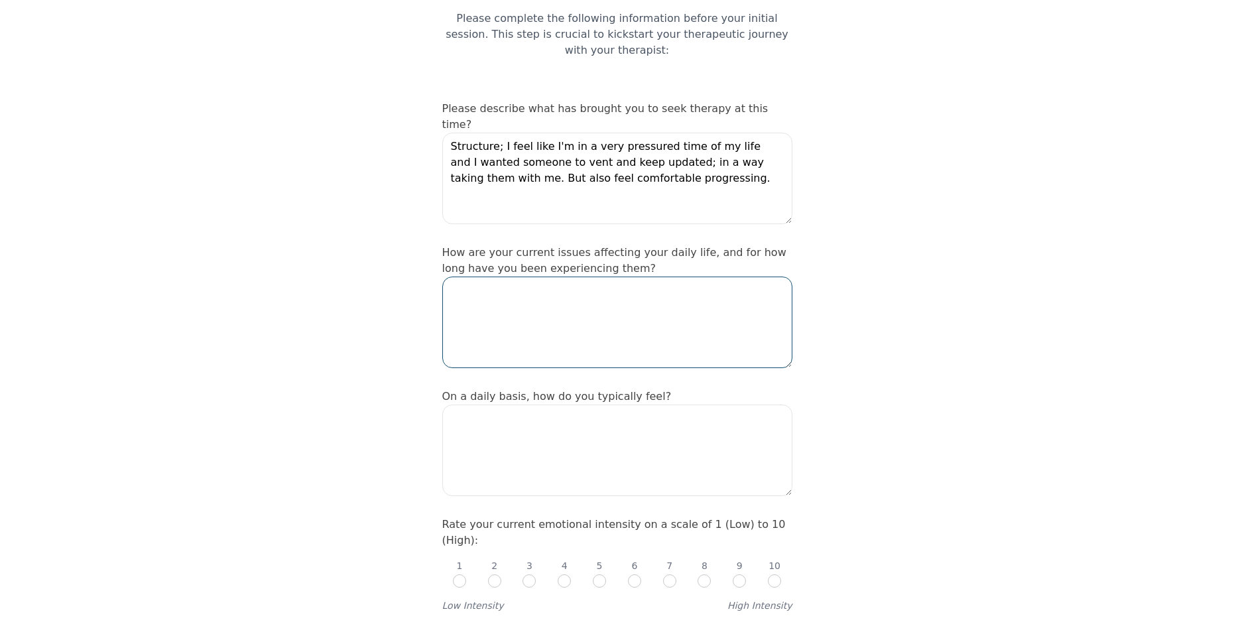
click at [650, 302] on textarea at bounding box center [617, 321] width 350 height 91
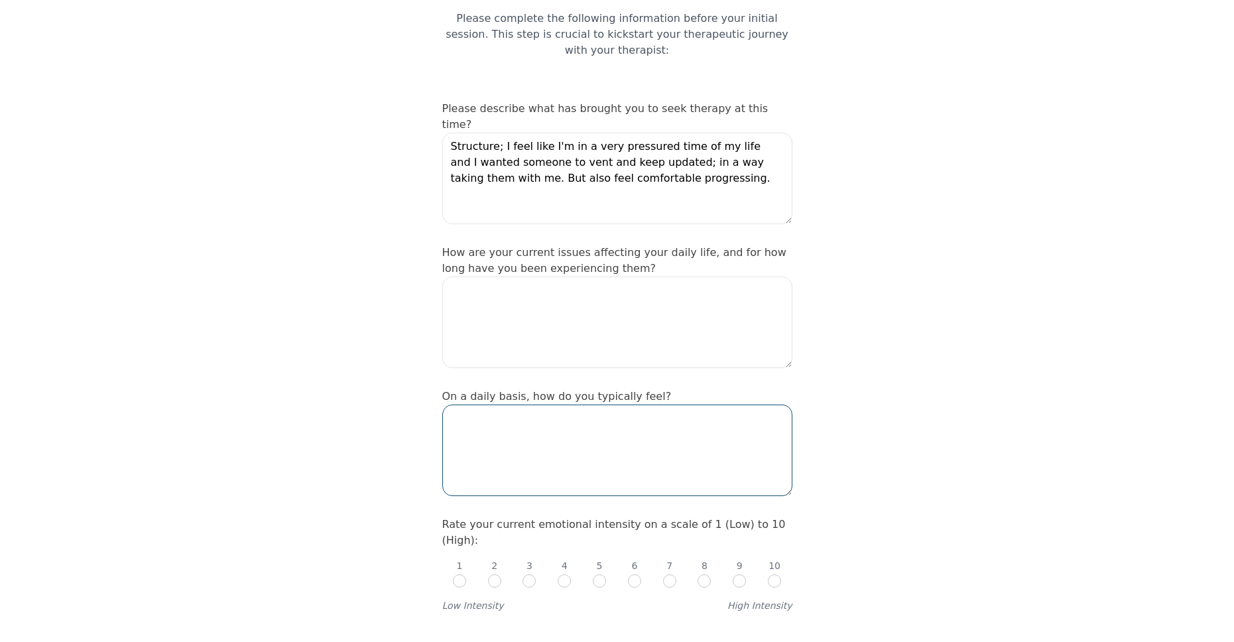
click at [658, 404] on textarea at bounding box center [617, 449] width 350 height 91
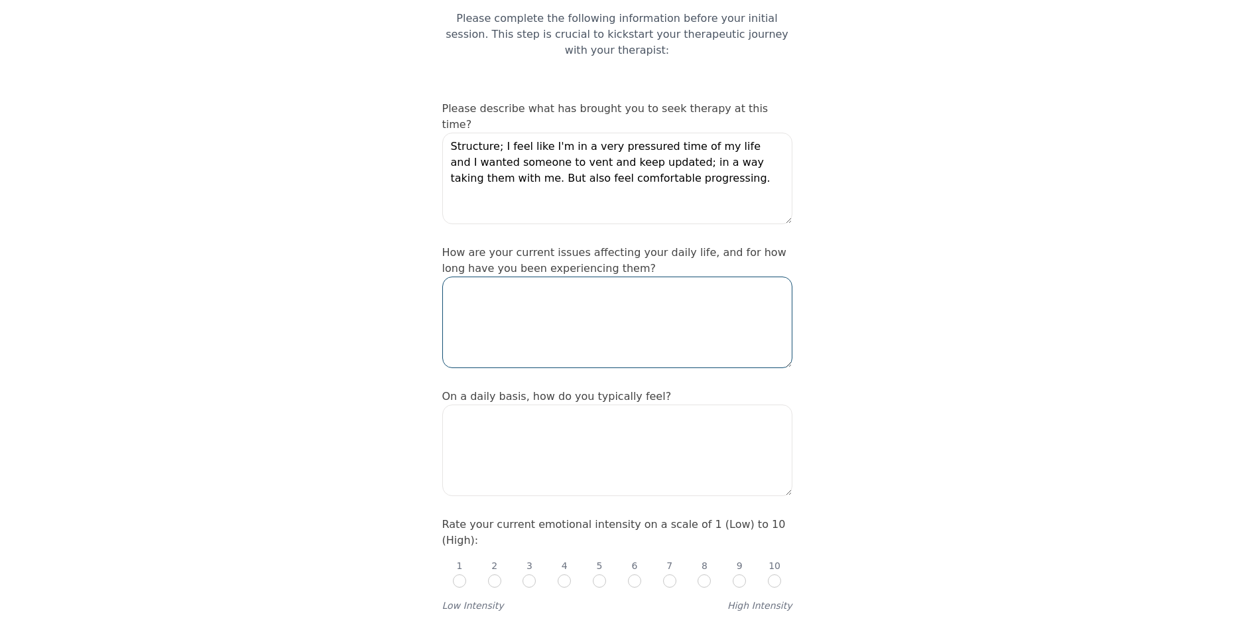
click at [627, 297] on textarea at bounding box center [617, 321] width 350 height 91
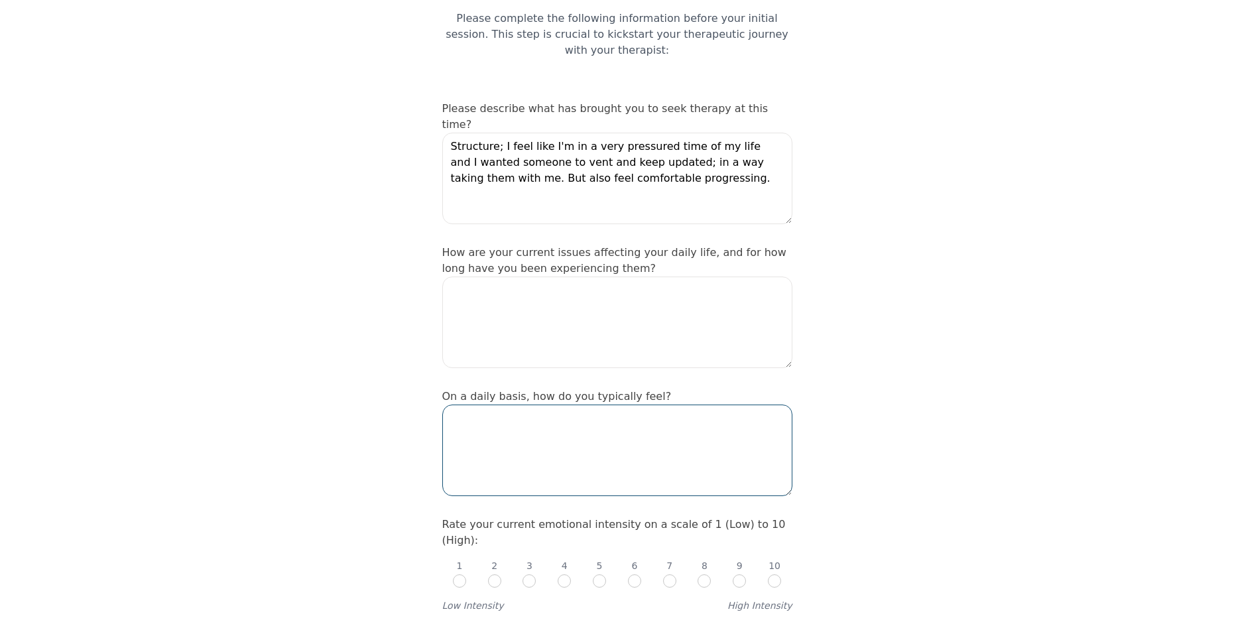
click at [633, 428] on textarea at bounding box center [617, 449] width 350 height 91
click at [591, 406] on textarea at bounding box center [617, 449] width 350 height 91
type textarea "N"
type textarea "I want to"
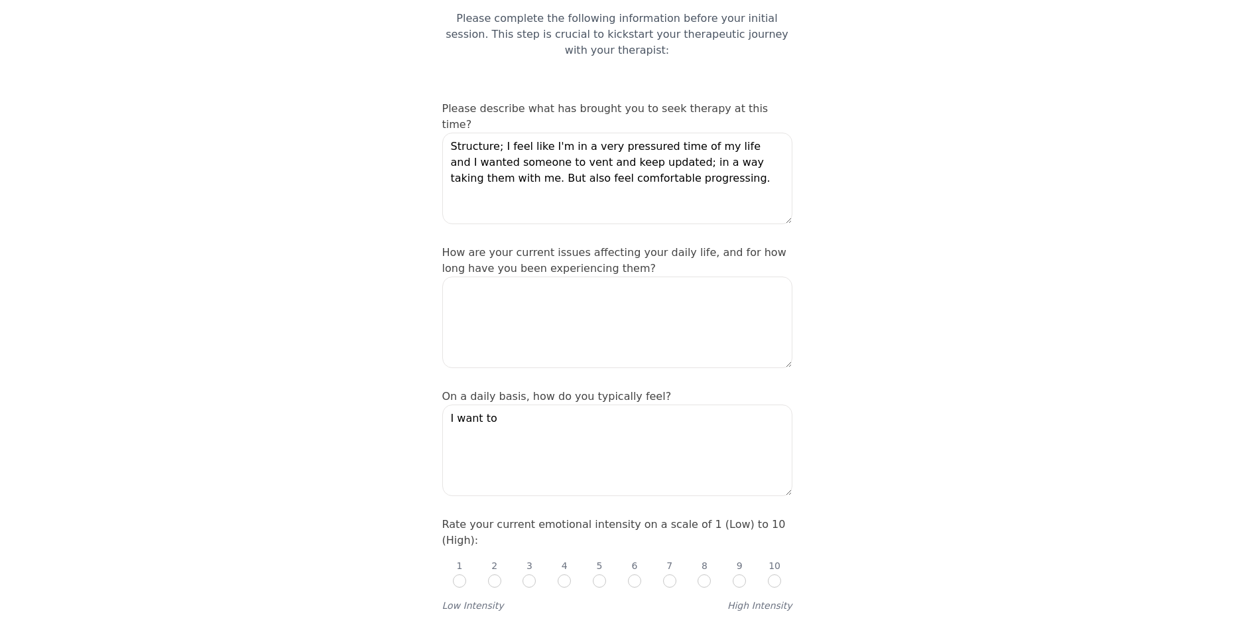
click at [680, 548] on div "1 2 3 4 5 6 7 8 9 10" at bounding box center [617, 568] width 350 height 40
click at [670, 559] on div "7" at bounding box center [669, 573] width 13 height 29
click at [662, 548] on div "1 2 3 4 5 6 7 8 9 10" at bounding box center [617, 568] width 350 height 40
click at [665, 574] on input "radio" at bounding box center [669, 580] width 13 height 13
radio input "true"
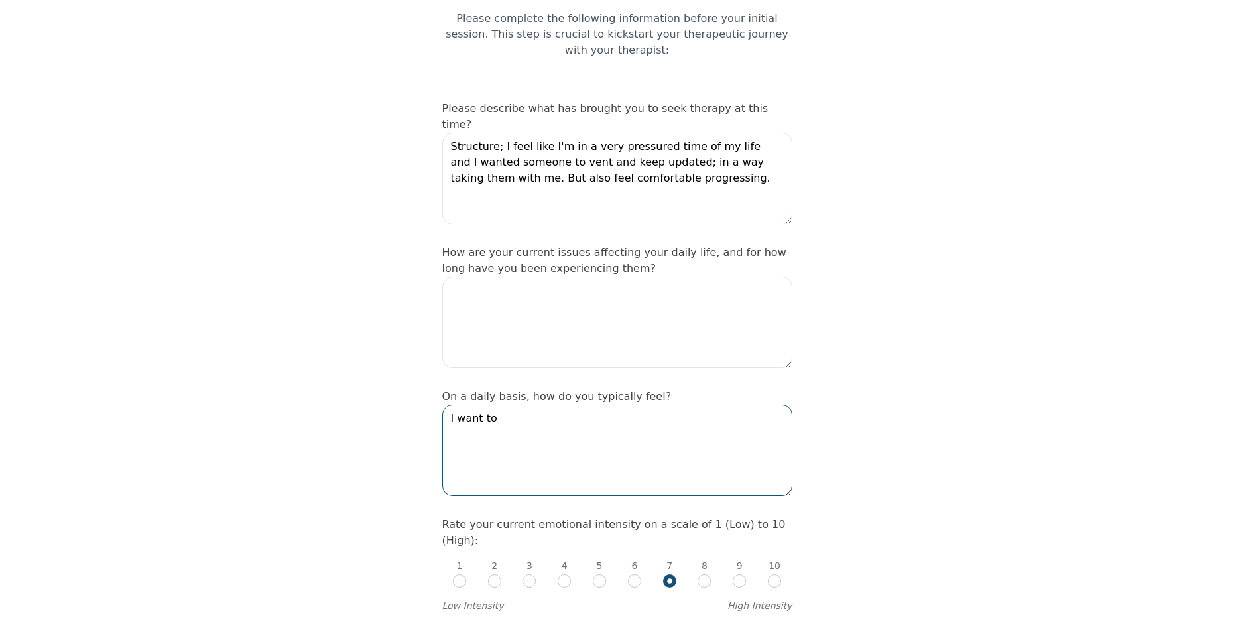
click at [585, 438] on textarea "I want to" at bounding box center [617, 449] width 350 height 91
type textarea "I"
type textarea "D"
type textarea "Some days are stagnant and I feel trapped; others I feel fine."
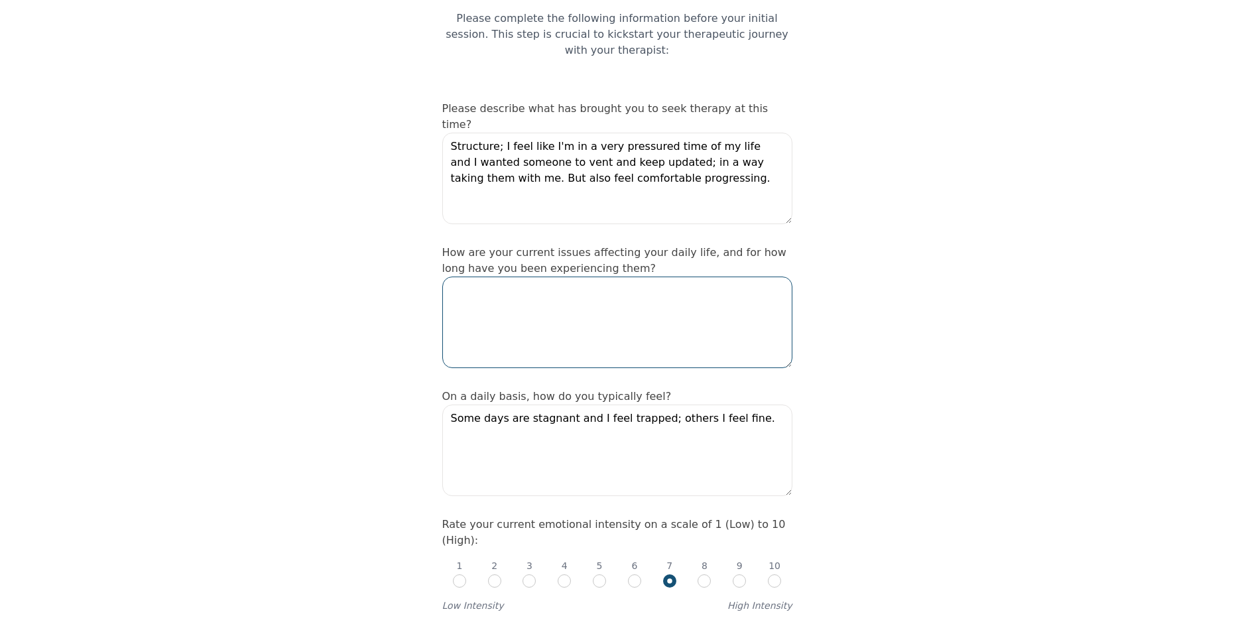
click at [574, 329] on textarea at bounding box center [617, 321] width 350 height 91
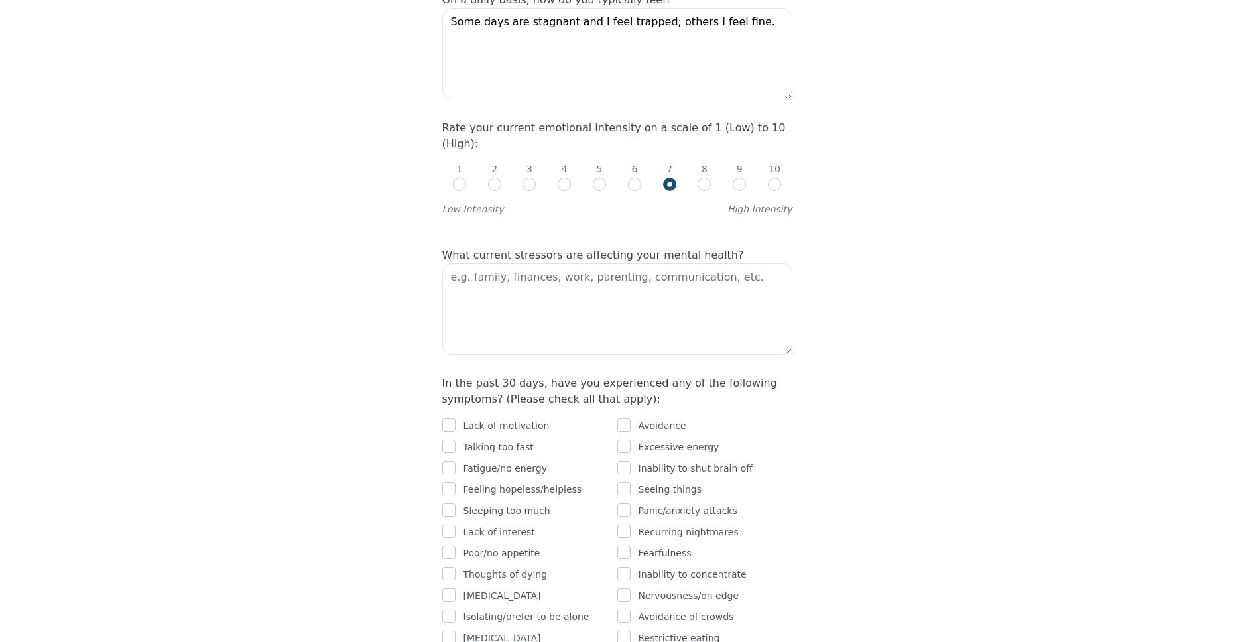
scroll to position [530, 0]
type textarea "I'm not sure how to answer this. New things just keep popping up and how long I…"
click at [579, 262] on textarea at bounding box center [617, 307] width 350 height 91
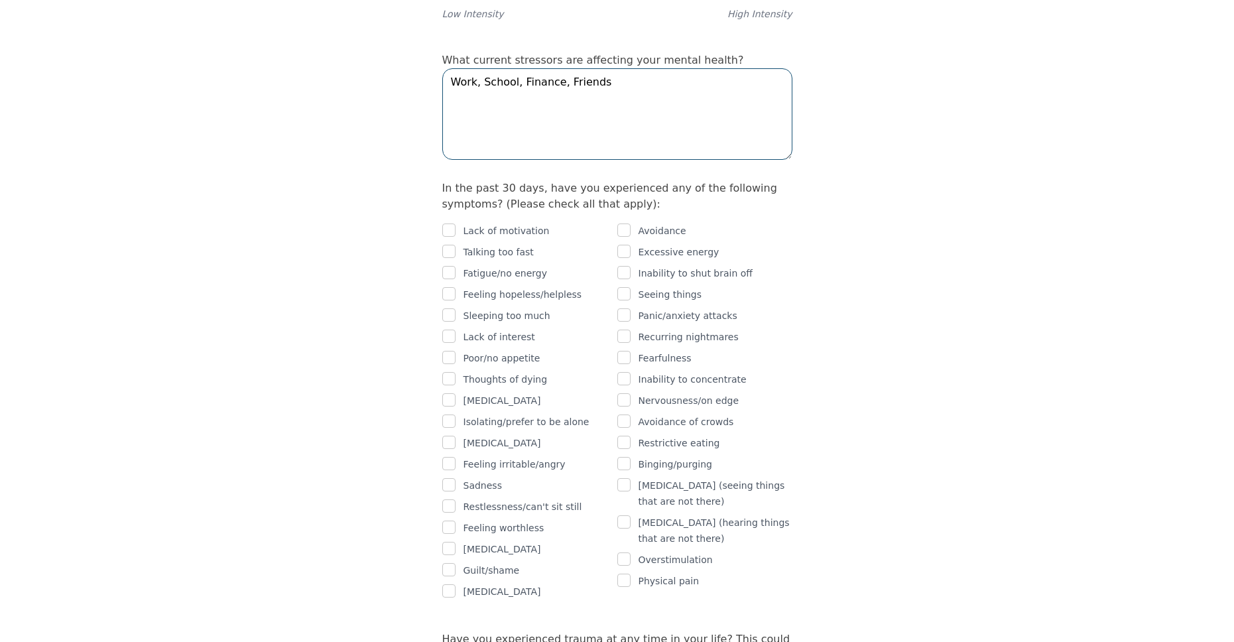
scroll to position [729, 0]
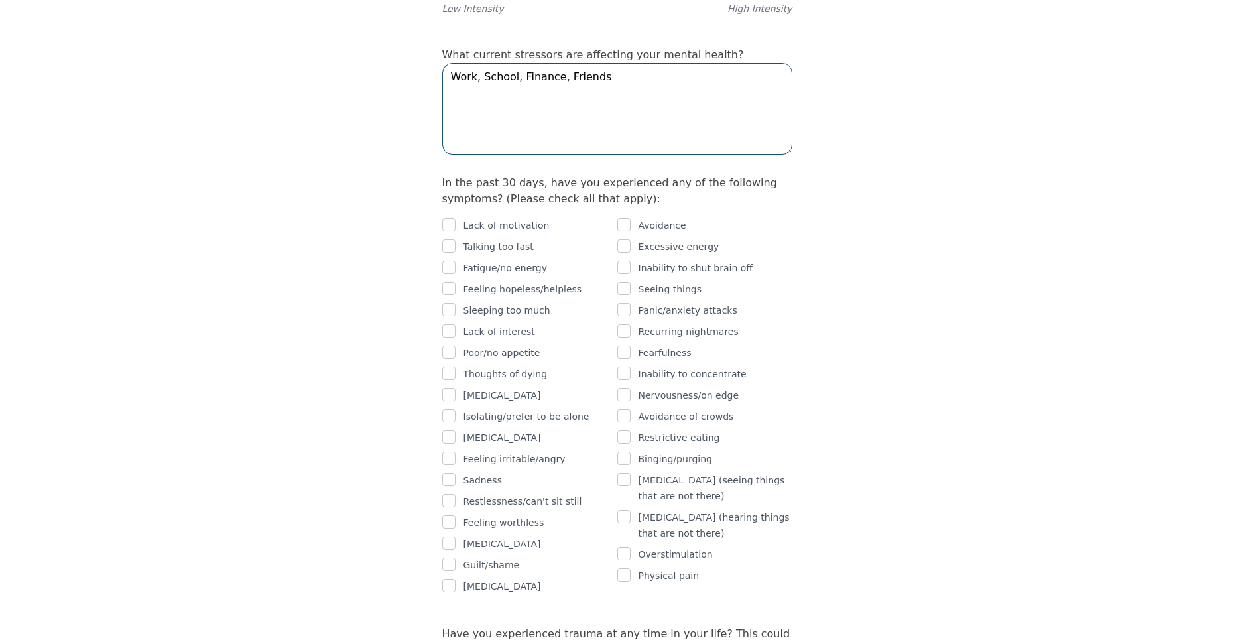
type textarea "Work, School, Finance, Friends"
click at [572, 324] on div "Lack of interest" at bounding box center [529, 332] width 175 height 16
click at [514, 345] on p "Poor/no appetite" at bounding box center [501, 353] width 77 height 16
click at [450, 345] on input "checkbox" at bounding box center [448, 351] width 13 height 13
checkbox input "true"
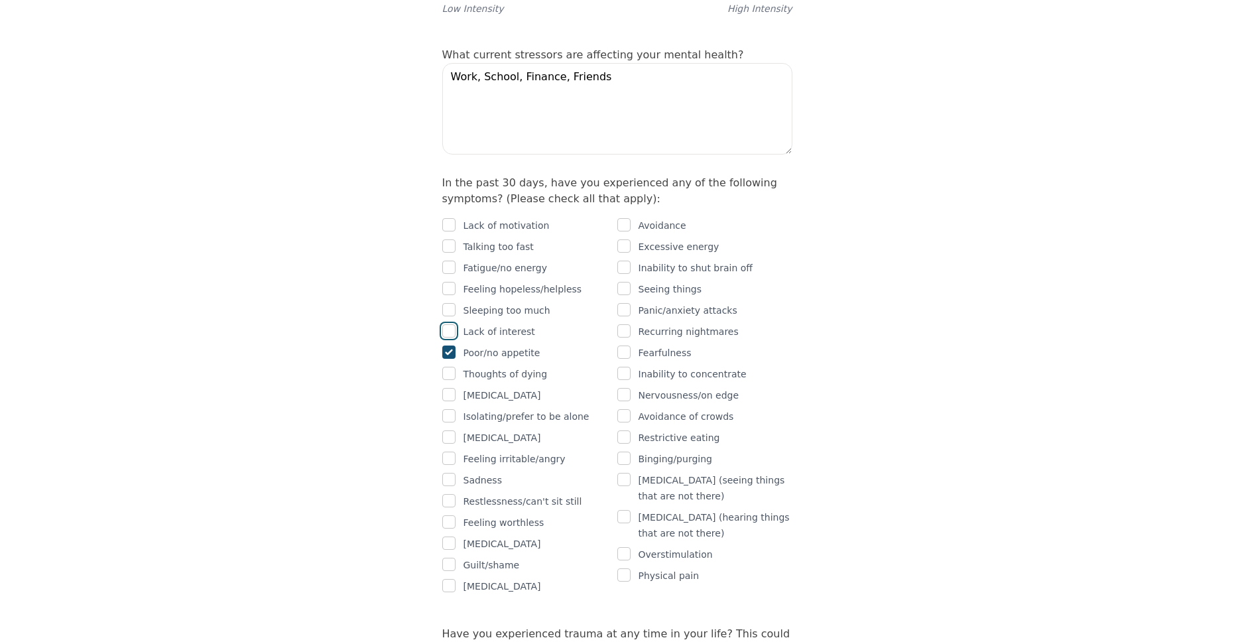
click at [450, 324] on input "checkbox" at bounding box center [448, 330] width 13 height 13
checkbox input "true"
click at [457, 302] on div "Sleeping too much" at bounding box center [529, 310] width 175 height 16
click at [451, 303] on input "checkbox" at bounding box center [448, 309] width 13 height 13
checkbox input "true"
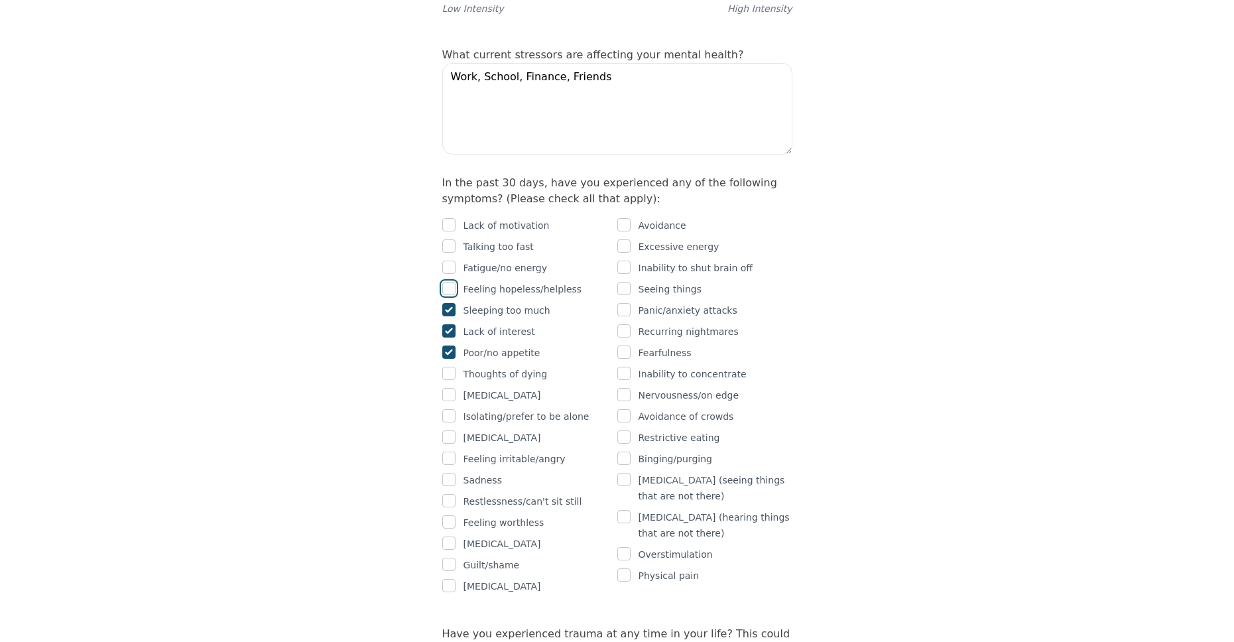
click at [450, 282] on input "checkbox" at bounding box center [448, 288] width 13 height 13
checkbox input "true"
click at [453, 261] on input "checkbox" at bounding box center [448, 267] width 13 height 13
checkbox input "true"
click at [451, 218] on input "checkbox" at bounding box center [448, 224] width 13 height 13
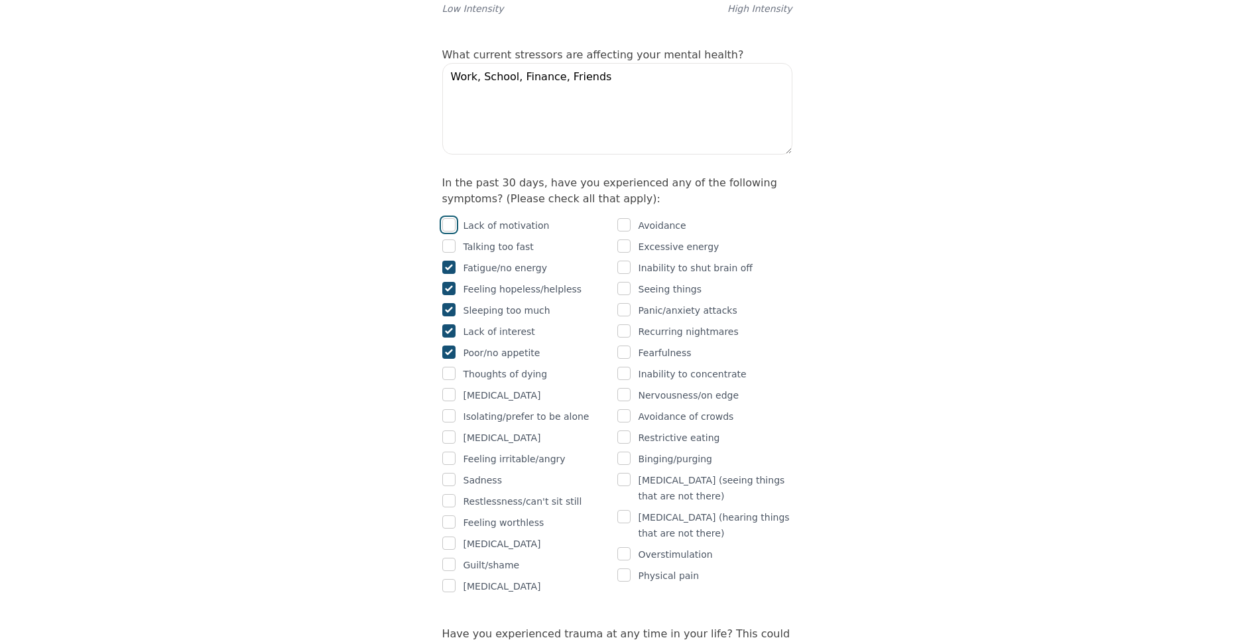
checkbox input "true"
click at [633, 302] on div "Panic/anxiety attacks" at bounding box center [704, 310] width 175 height 16
click at [627, 303] on input "checkbox" at bounding box center [623, 309] width 13 height 13
checkbox input "true"
click at [450, 515] on input "checkbox" at bounding box center [448, 521] width 13 height 13
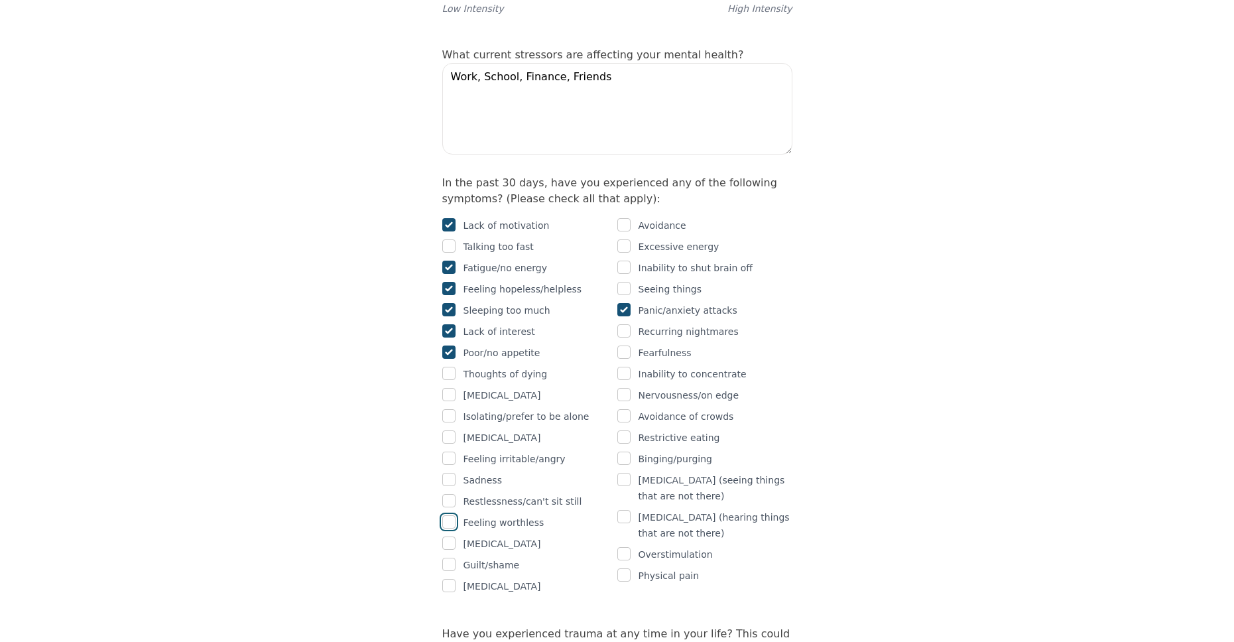
checkbox input "true"
click at [453, 536] on input "checkbox" at bounding box center [448, 542] width 13 height 13
checkbox input "true"
click at [446, 558] on input "checkbox" at bounding box center [448, 564] width 13 height 13
checkbox input "true"
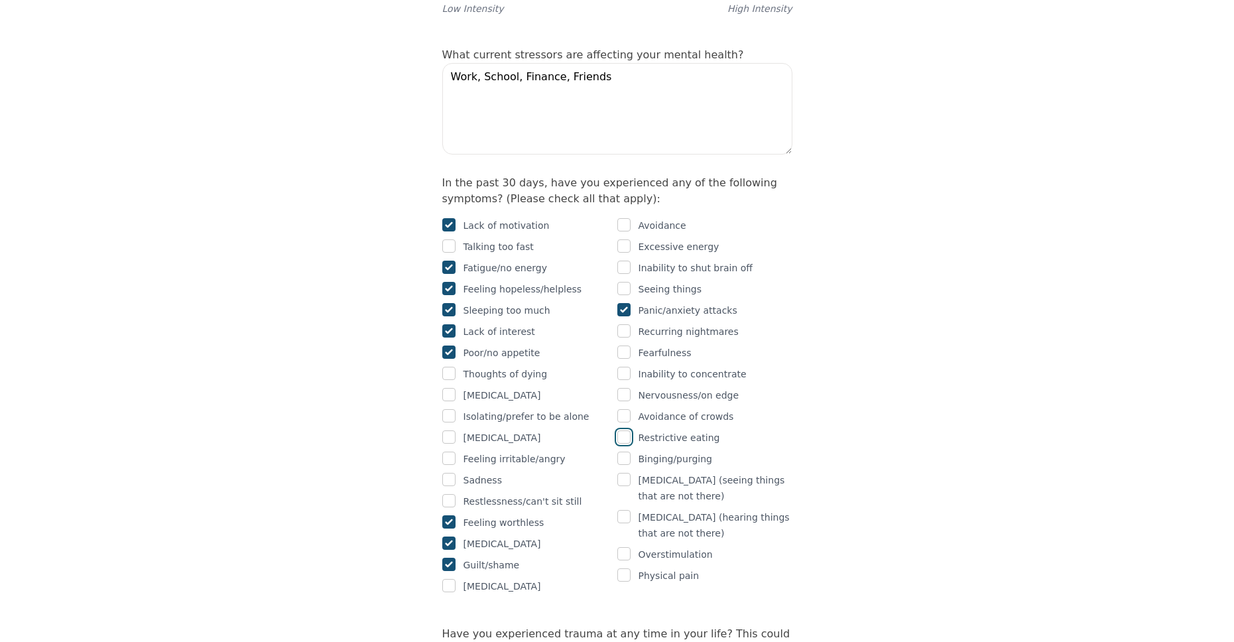
click at [627, 430] on input "checkbox" at bounding box center [623, 436] width 13 height 13
checkbox input "true"
click at [618, 217] on div "Avoidance Excessive energy Inability to shut brain off Seeing things Panic/anxi…" at bounding box center [704, 405] width 175 height 377
click at [627, 218] on input "checkbox" at bounding box center [623, 224] width 13 height 13
checkbox input "true"
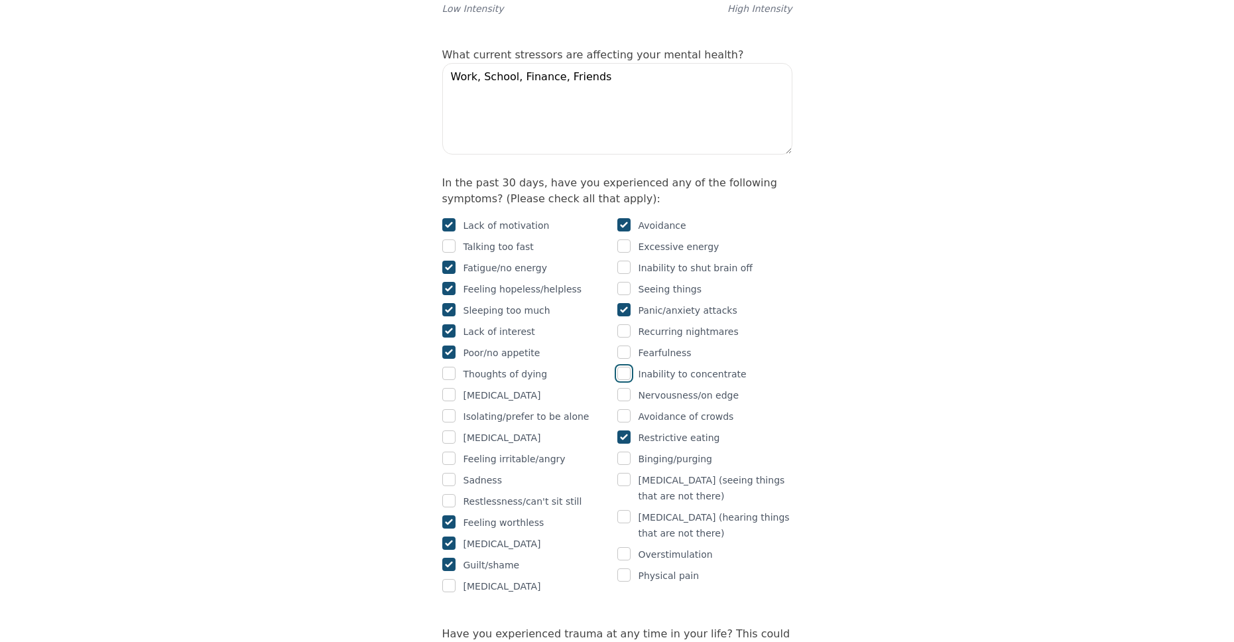
click at [621, 367] on input "checkbox" at bounding box center [623, 373] width 13 height 13
checkbox input "true"
click at [455, 473] on input "checkbox" at bounding box center [448, 479] width 13 height 13
checkbox input "true"
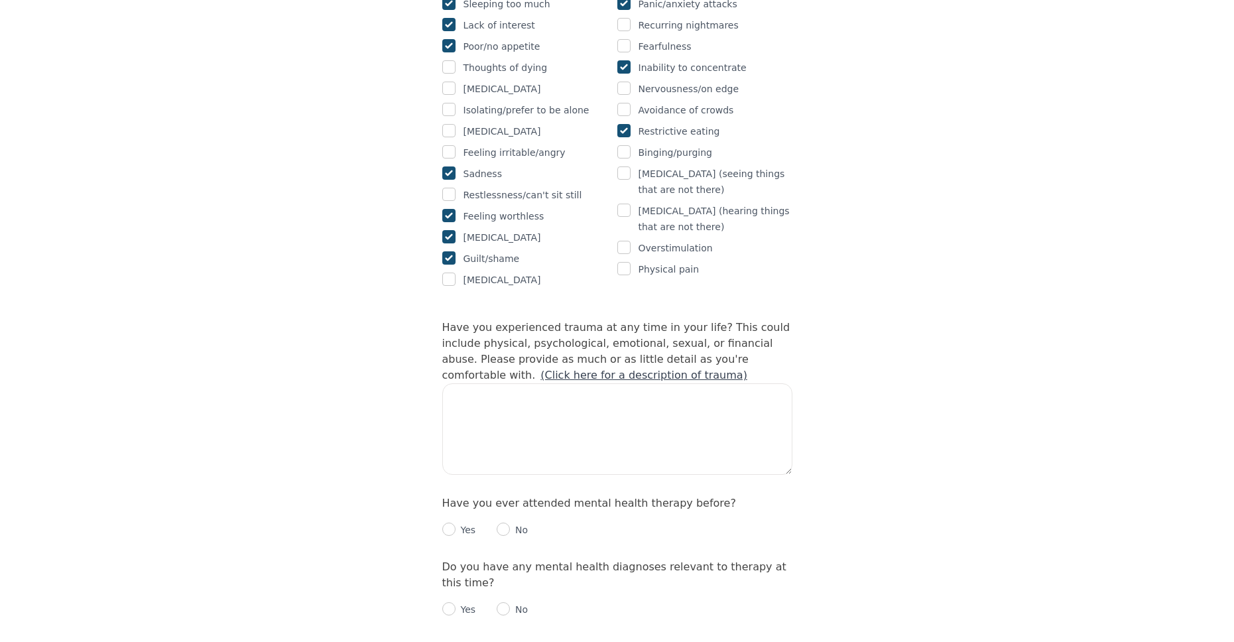
scroll to position [1061, 0]
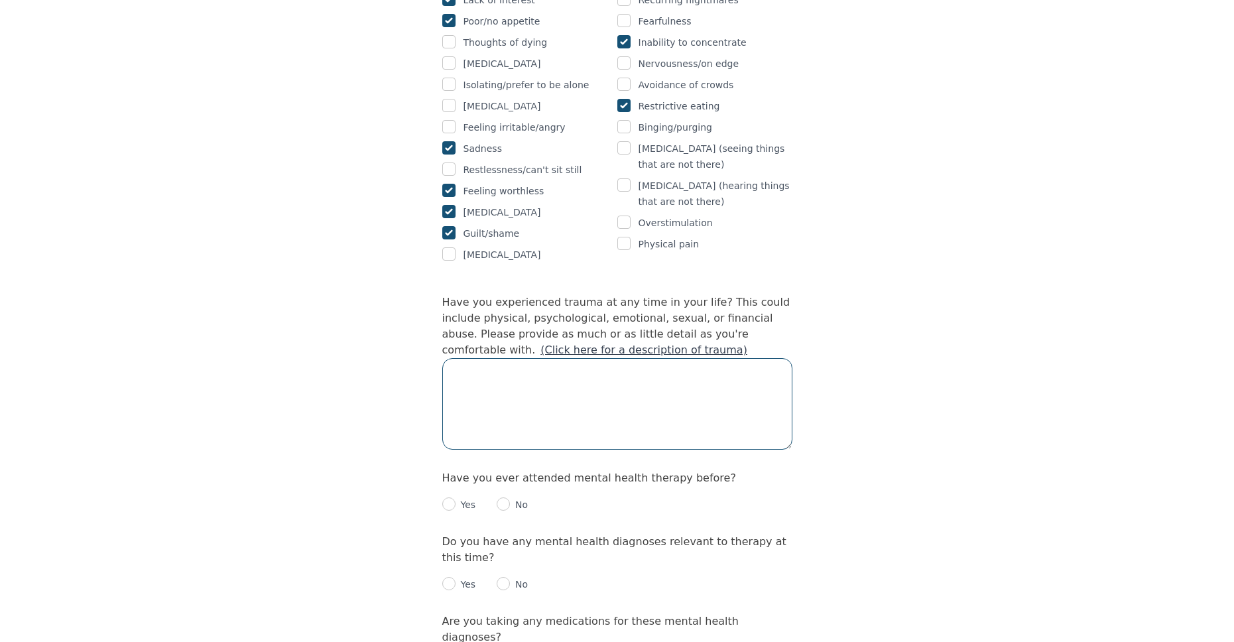
click at [540, 364] on textarea at bounding box center [617, 403] width 350 height 91
click at [540, 359] on textarea at bounding box center [617, 403] width 350 height 91
type textarea "I have a few. I have some emotional trauma and a bit of sexual as well."
click at [493, 471] on label "Have you ever attended mental health therapy before?" at bounding box center [589, 477] width 294 height 13
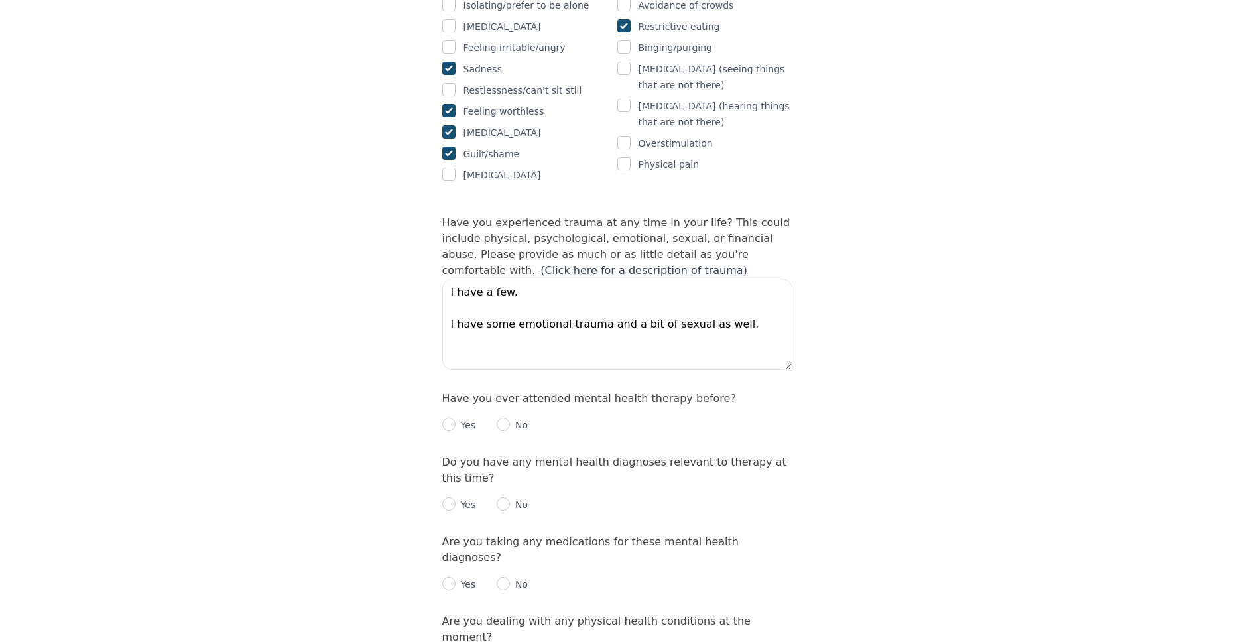
scroll to position [1193, 0]
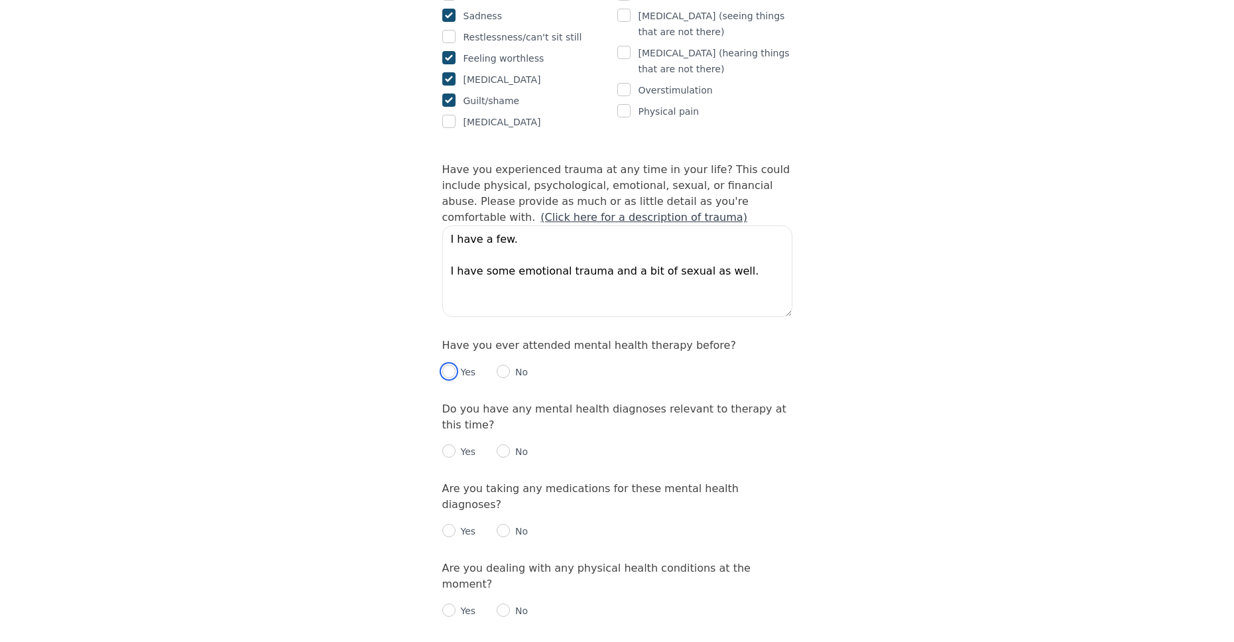
click at [454, 365] on input "radio" at bounding box center [448, 371] width 13 height 13
radio input "true"
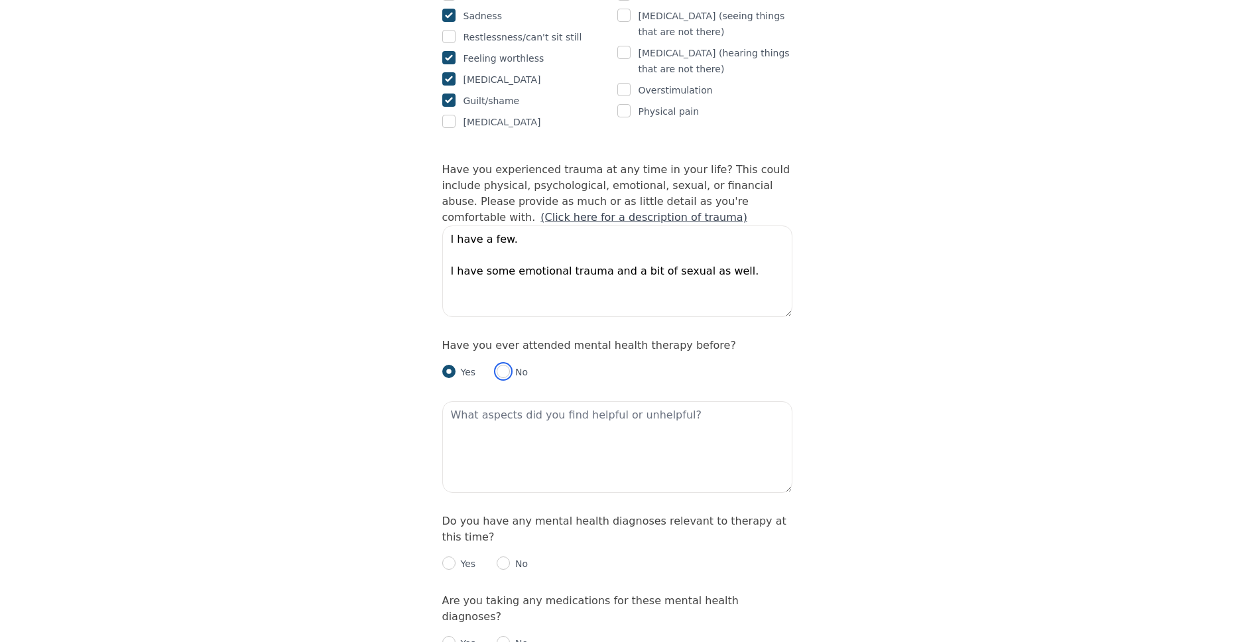
click at [506, 365] on input "radio" at bounding box center [503, 371] width 13 height 13
radio input "true"
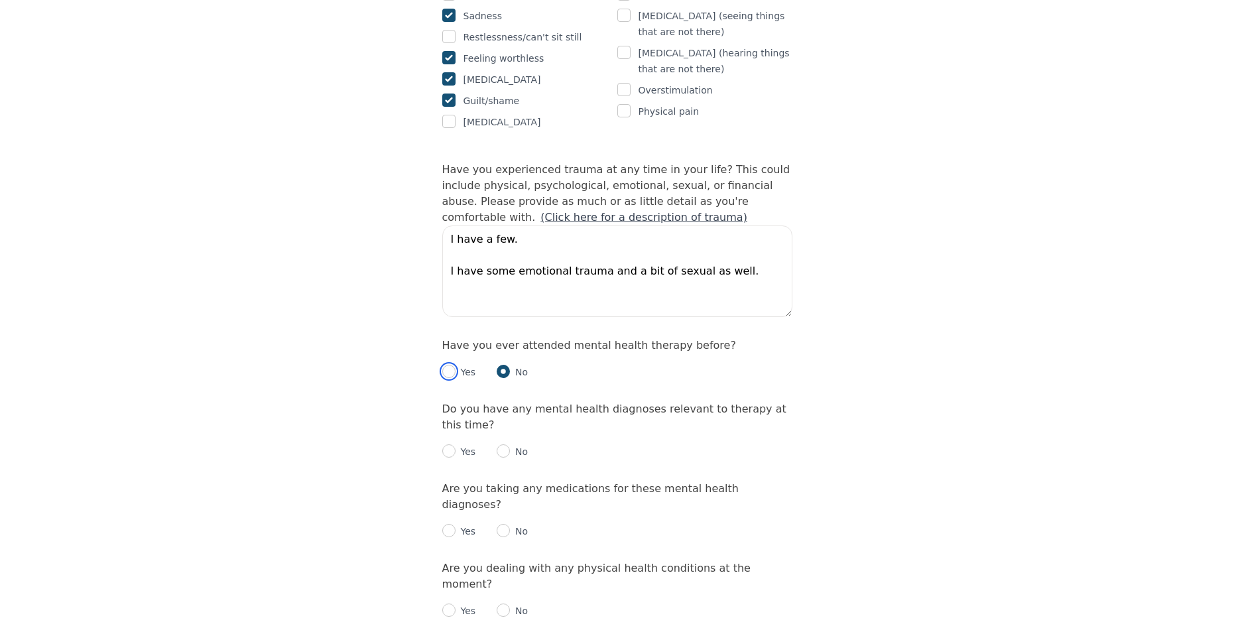
click at [454, 365] on input "radio" at bounding box center [448, 371] width 13 height 13
radio input "true"
radio input "false"
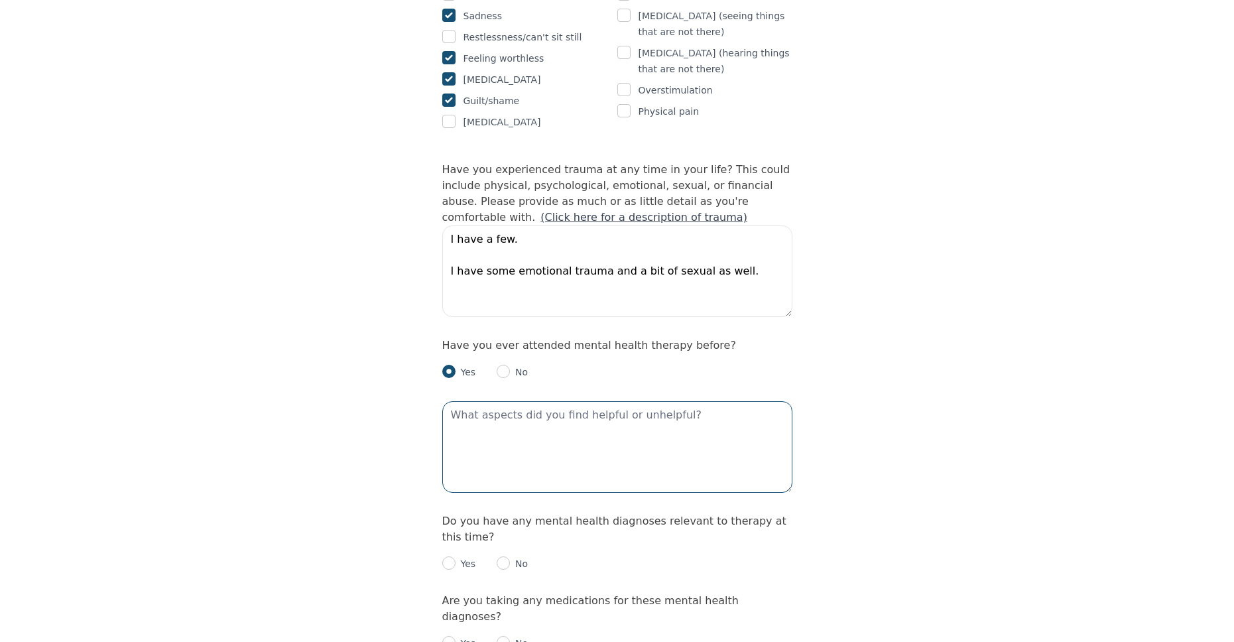
click at [502, 401] on textarea at bounding box center [617, 446] width 350 height 91
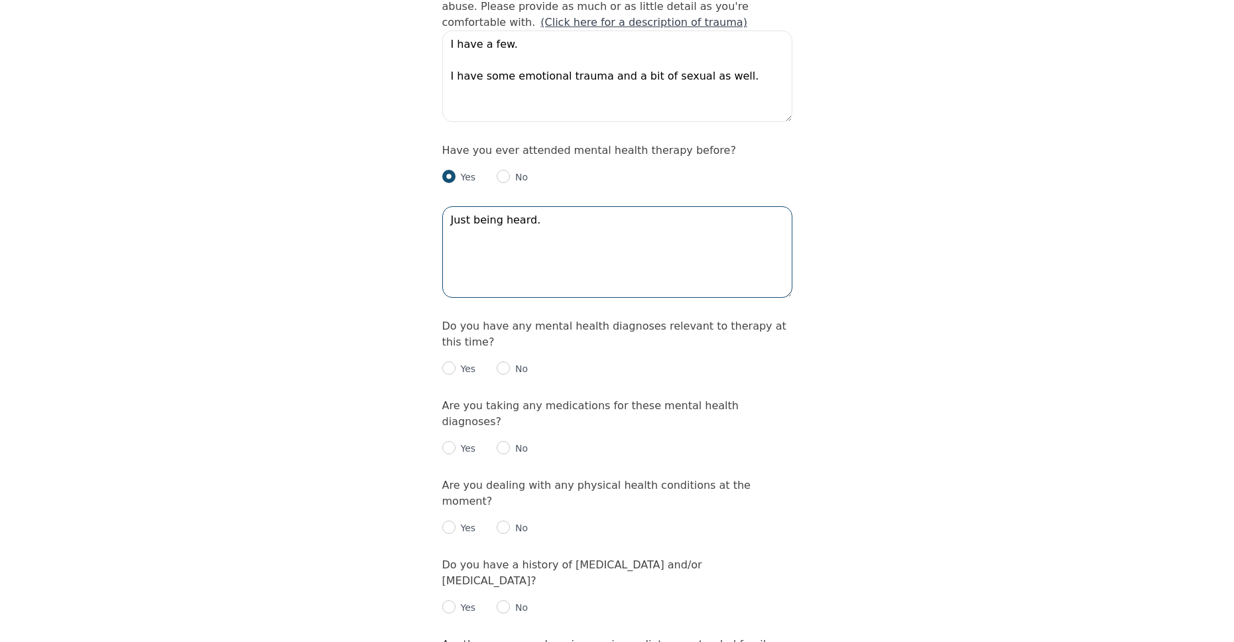
scroll to position [1326, 0]
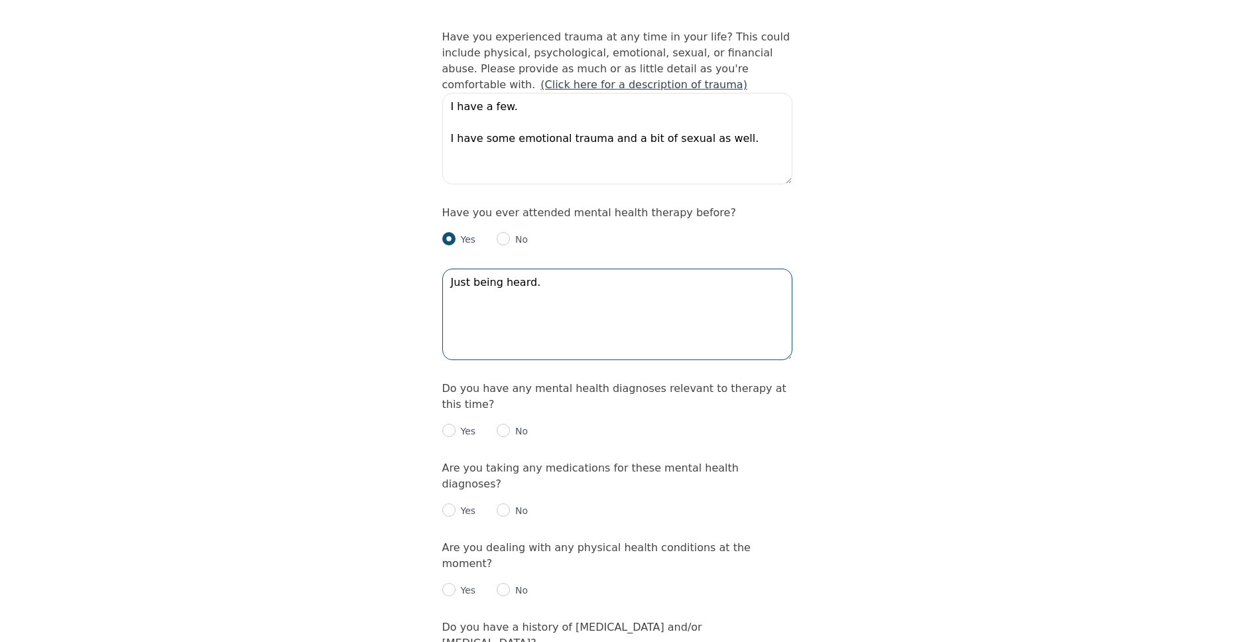
type textarea "Just being heard."
click at [497, 424] on input "radio" at bounding box center [503, 430] width 13 height 13
radio input "true"
click at [513, 504] on p "No" at bounding box center [519, 510] width 18 height 13
click at [503, 503] on input "radio" at bounding box center [503, 509] width 13 height 13
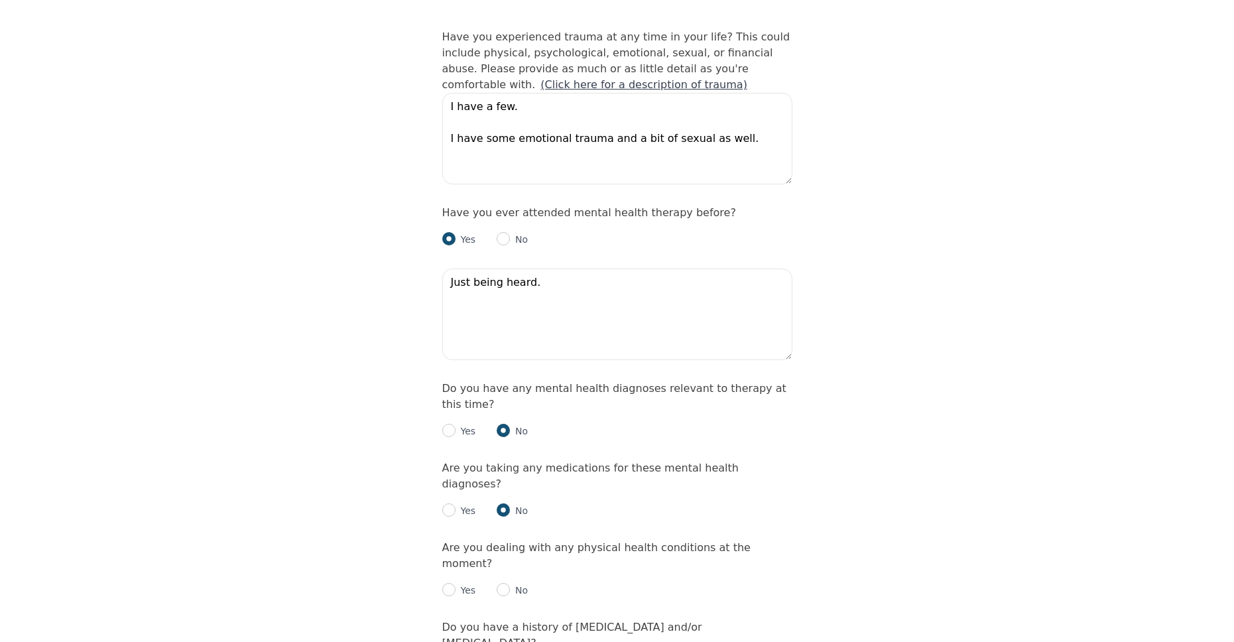
radio input "true"
click at [511, 583] on p "No" at bounding box center [519, 589] width 18 height 13
click at [493, 572] on div "Yes No" at bounding box center [617, 585] width 350 height 27
click at [497, 582] on div "No" at bounding box center [512, 590] width 31 height 16
click at [501, 583] on input "radio" at bounding box center [503, 589] width 13 height 13
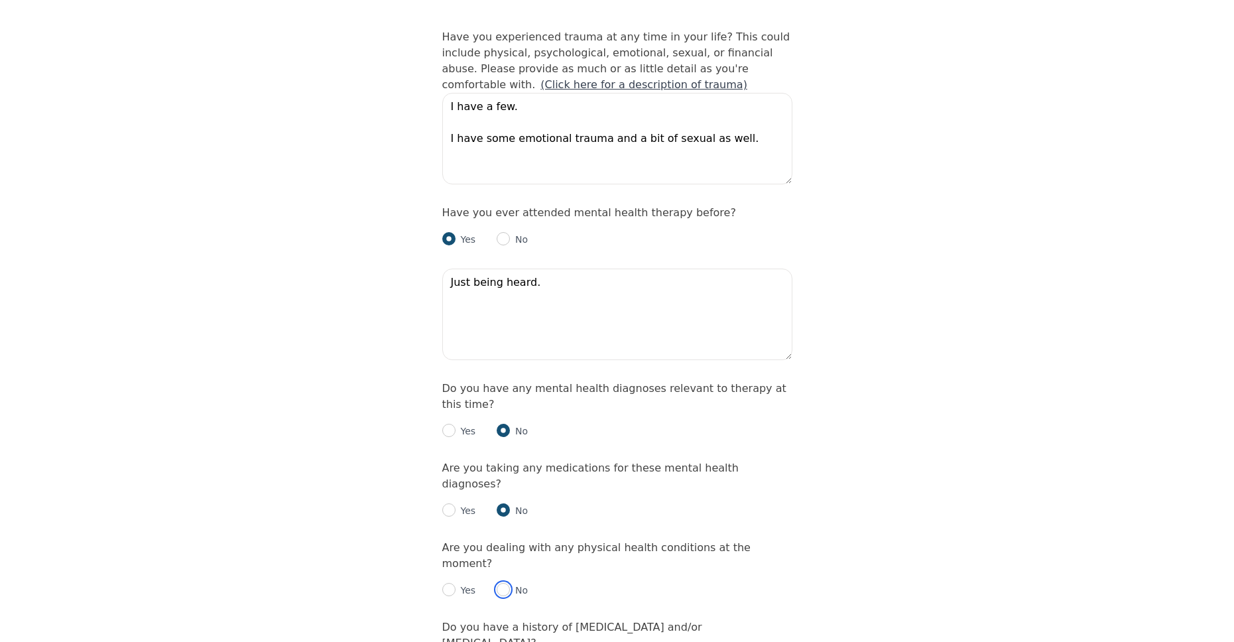
radio input "true"
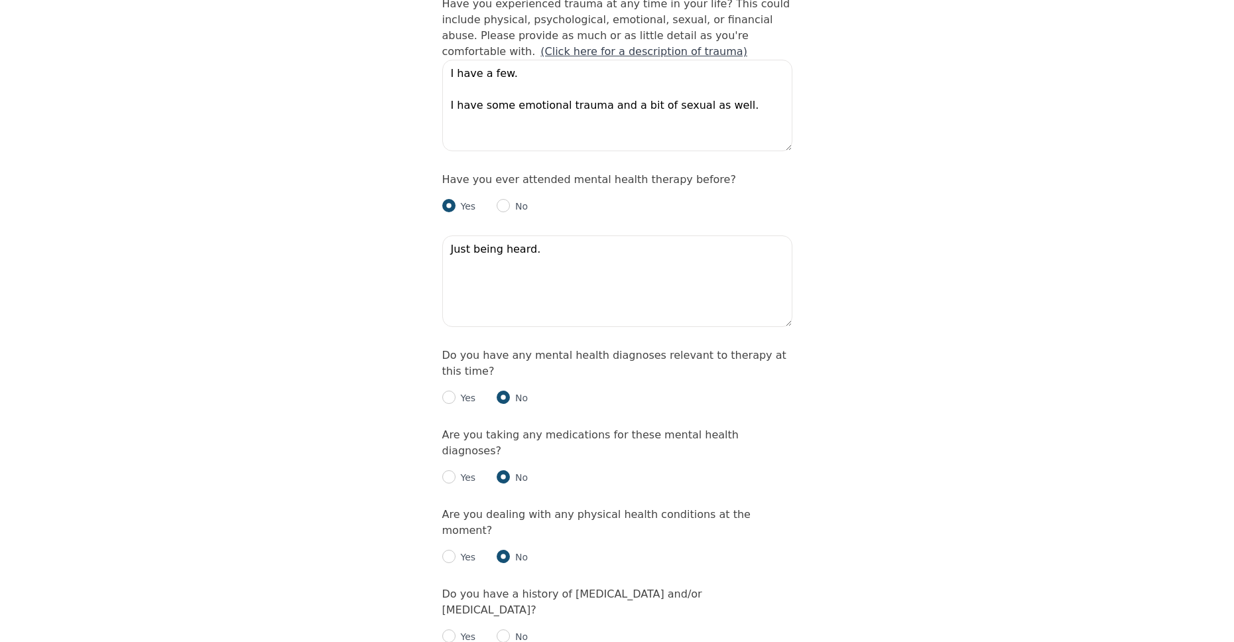
scroll to position [1459, 0]
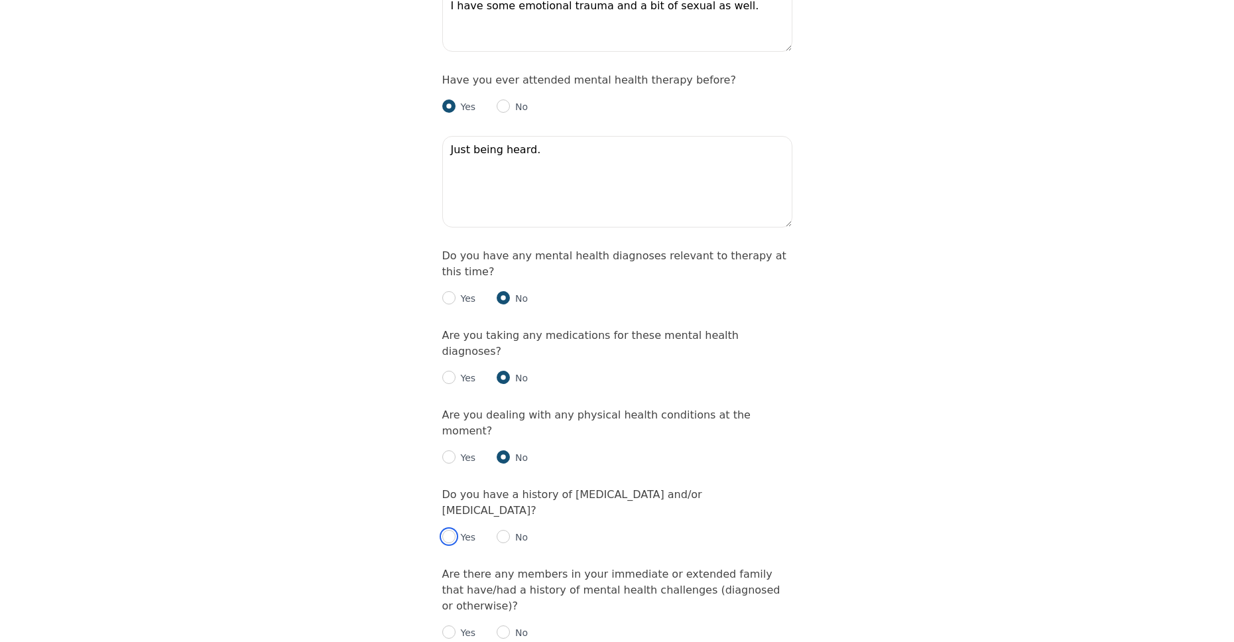
click at [448, 530] on input "radio" at bounding box center [448, 536] width 13 height 13
radio input "true"
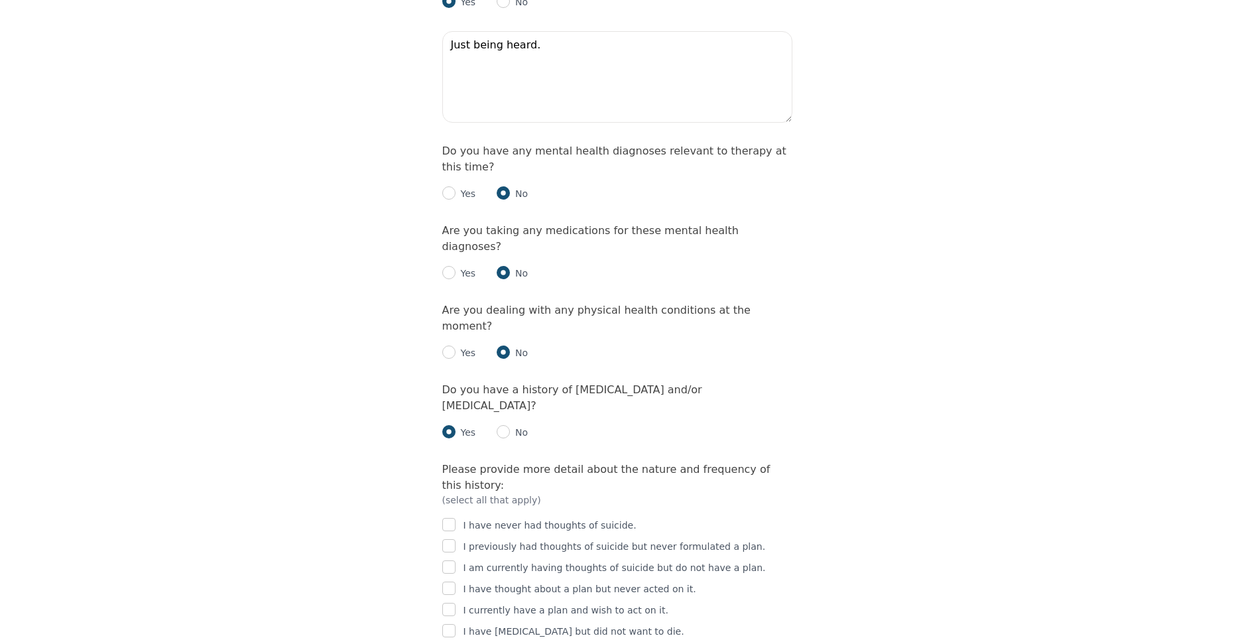
scroll to position [1591, 0]
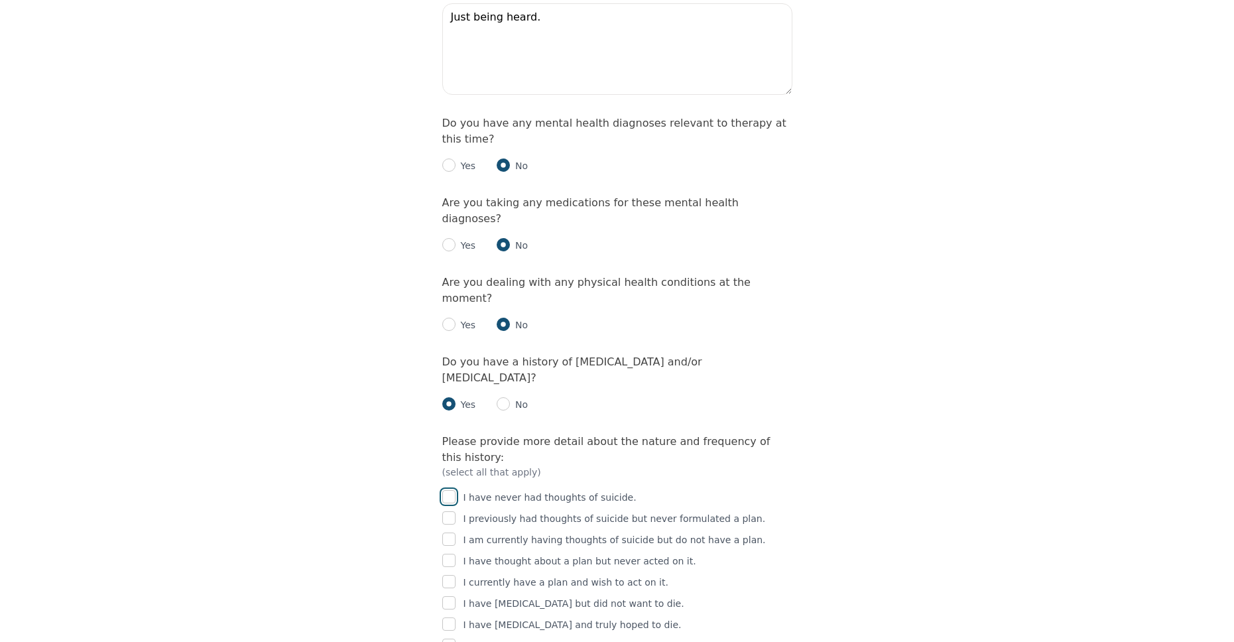
click at [455, 490] on input "checkbox" at bounding box center [448, 496] width 13 height 13
checkbox input "true"
drag, startPoint x: 455, startPoint y: 390, endPoint x: 471, endPoint y: 394, distance: 17.0
click at [471, 511] on div "I previously had thoughts of suicide but never formulated a plan." at bounding box center [617, 519] width 350 height 16
click at [453, 511] on input "checkbox" at bounding box center [448, 517] width 13 height 13
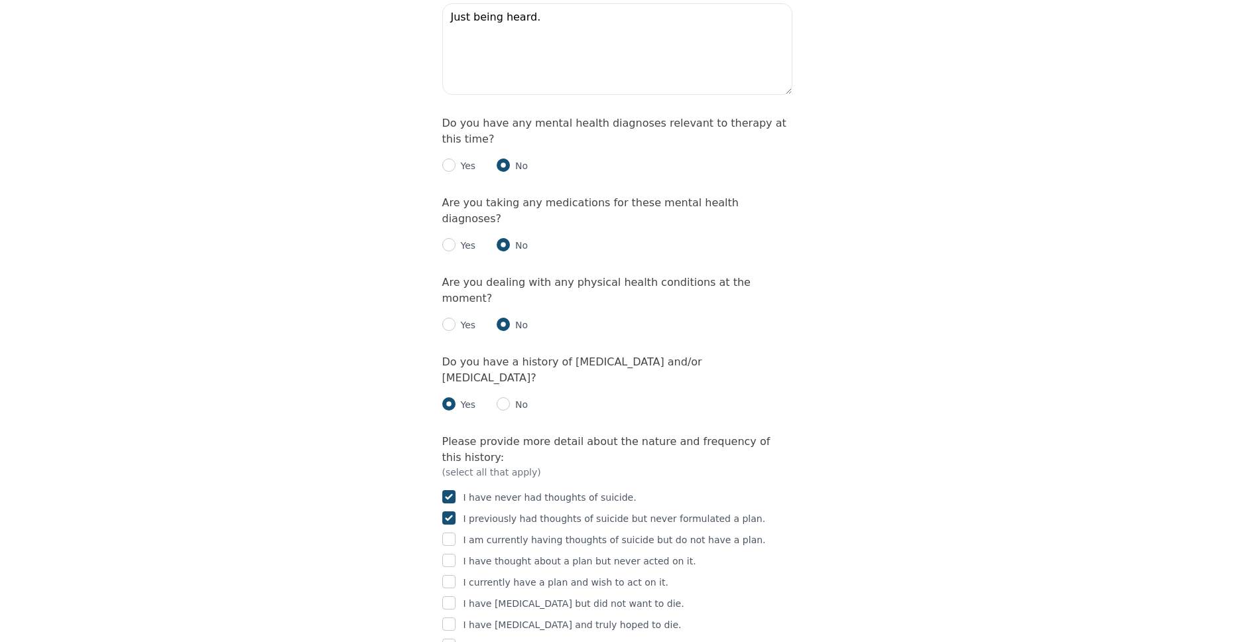
click at [450, 511] on input "checkbox" at bounding box center [448, 517] width 13 height 13
checkbox input "false"
click at [503, 397] on input "radio" at bounding box center [503, 403] width 13 height 13
radio input "true"
radio input "false"
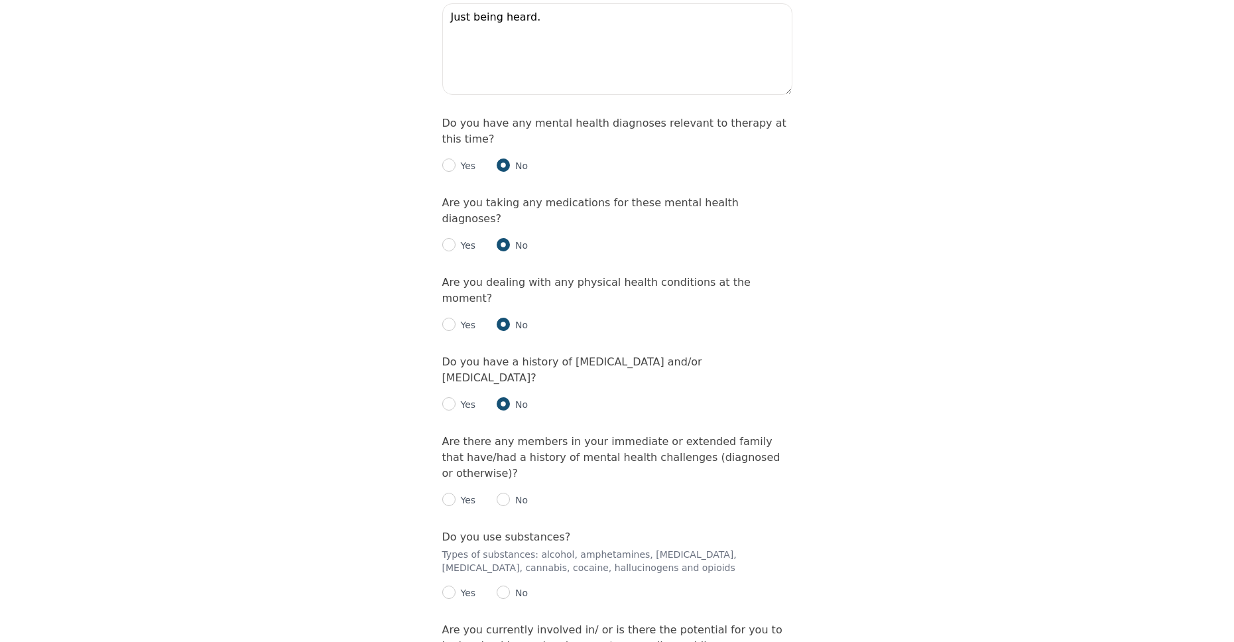
scroll to position [1658, 0]
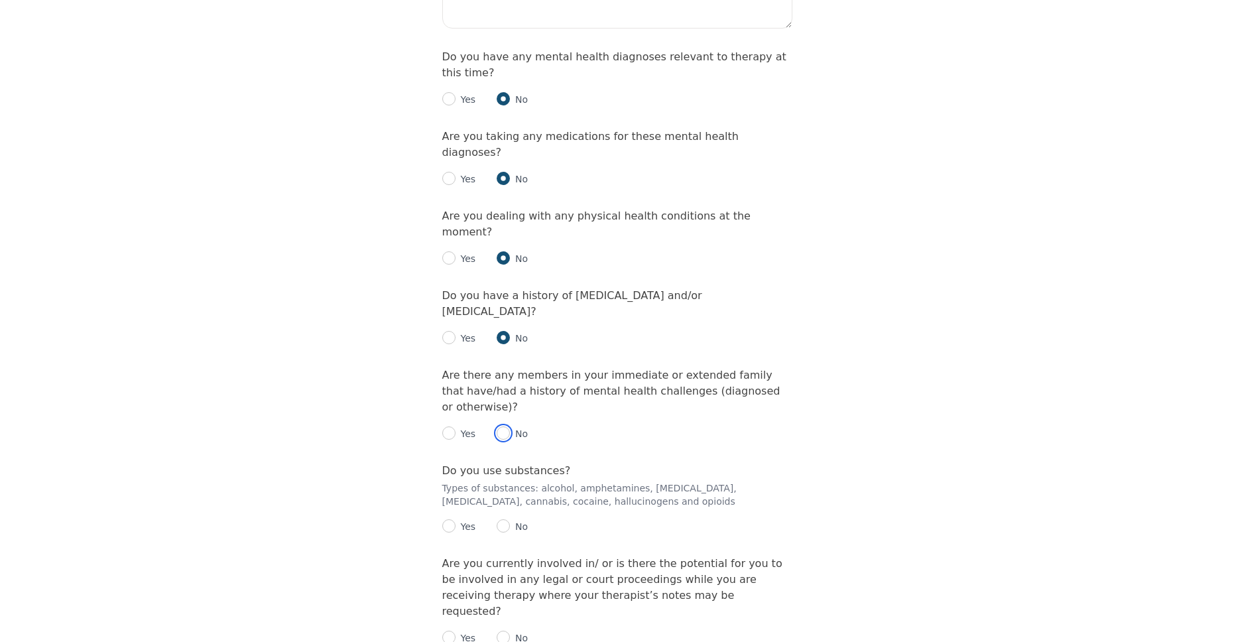
drag, startPoint x: 499, startPoint y: 303, endPoint x: 489, endPoint y: 308, distance: 11.3
click at [489, 415] on div "Yes No" at bounding box center [617, 428] width 350 height 27
click at [457, 427] on p "Yes" at bounding box center [466, 433] width 21 height 13
click at [452, 426] on input "radio" at bounding box center [448, 432] width 13 height 13
radio input "true"
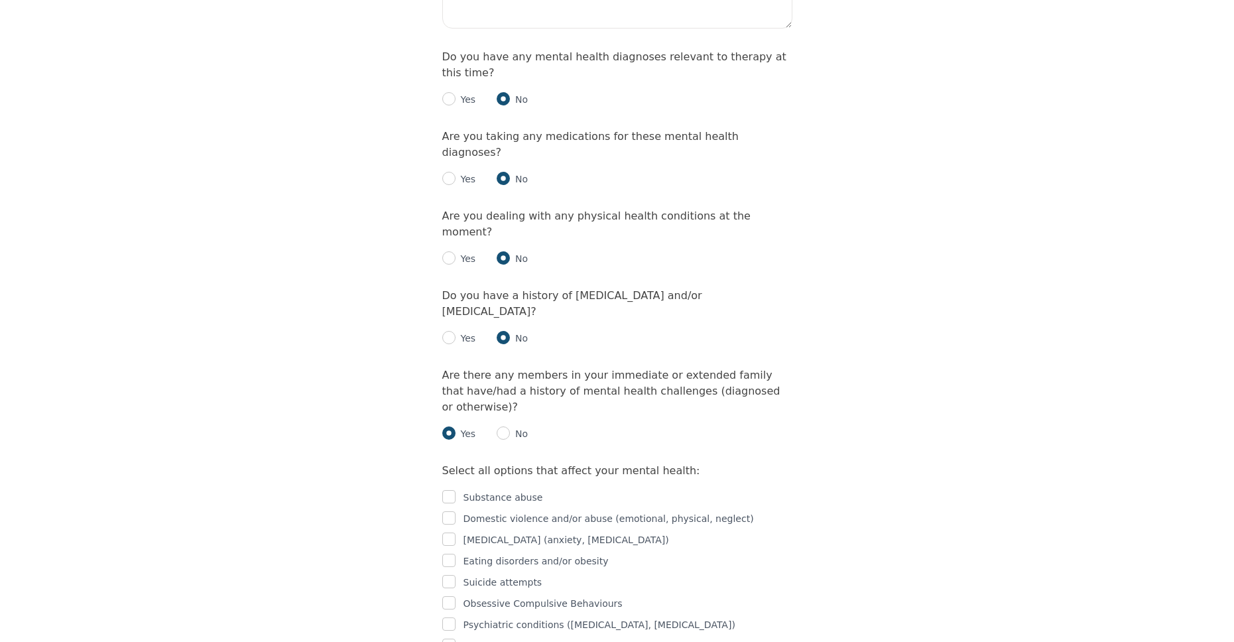
click at [513, 427] on p "No" at bounding box center [519, 433] width 18 height 13
drag, startPoint x: 504, startPoint y: 304, endPoint x: 517, endPoint y: 318, distance: 19.2
click at [517, 367] on div "Are there any members in your immediate or extended family that have/had a hist…" at bounding box center [617, 510] width 350 height 286
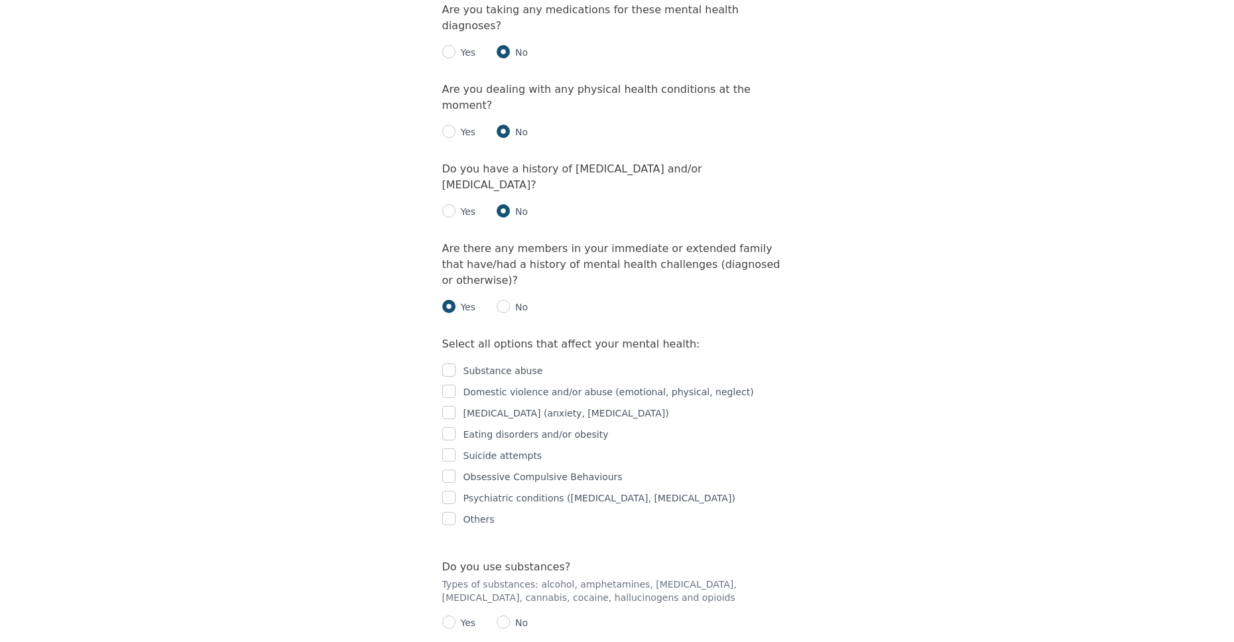
scroll to position [1790, 0]
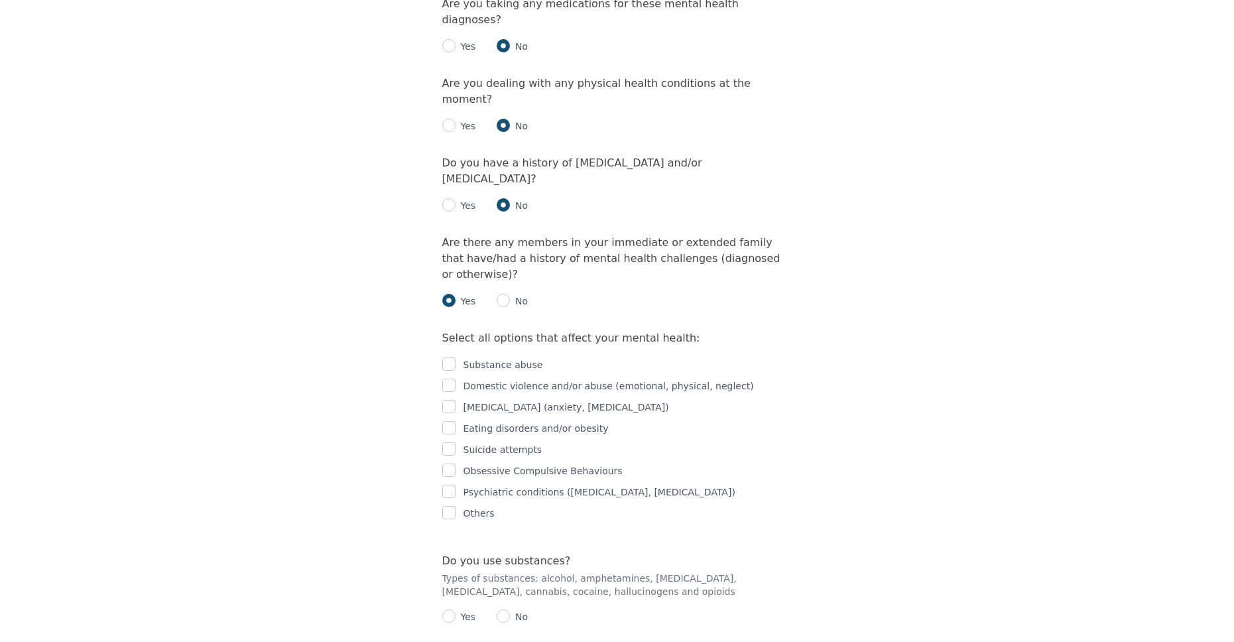
click at [506, 399] on p "[MEDICAL_DATA] (anxiety, [MEDICAL_DATA])" at bounding box center [566, 407] width 206 height 16
click at [455, 400] on input "checkbox" at bounding box center [448, 406] width 13 height 13
checkbox input "true"
click at [457, 420] on div "Eating disorders and/or obesity" at bounding box center [617, 428] width 350 height 16
click at [450, 421] on input "checkbox" at bounding box center [448, 427] width 13 height 13
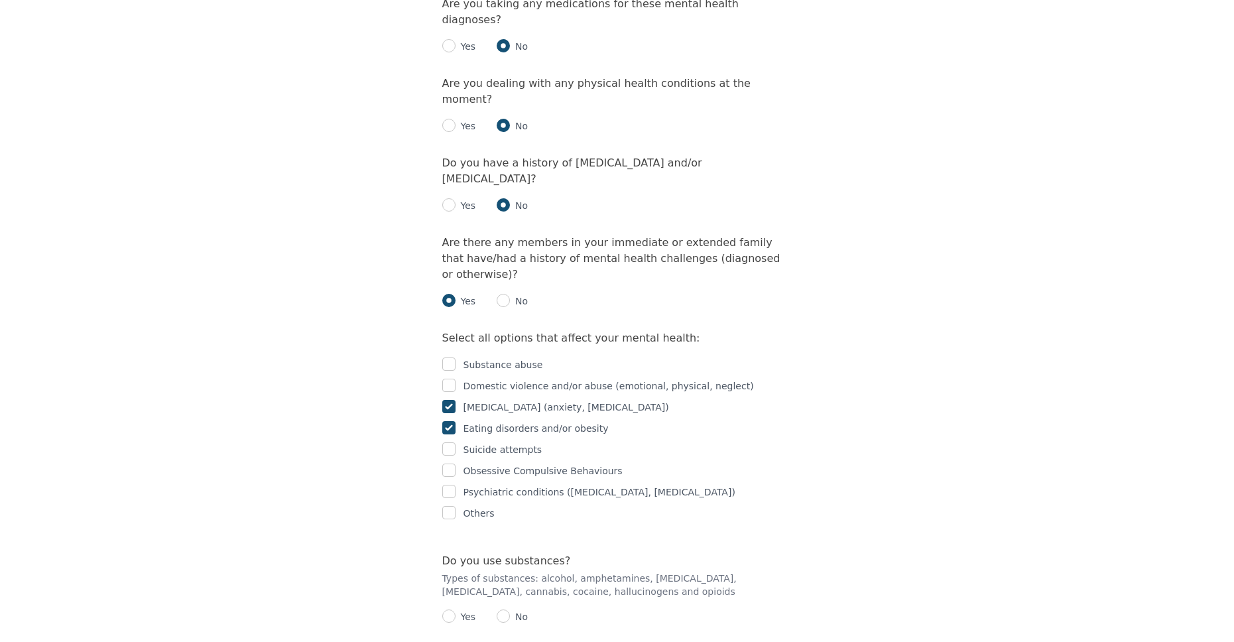
checkbox input "true"
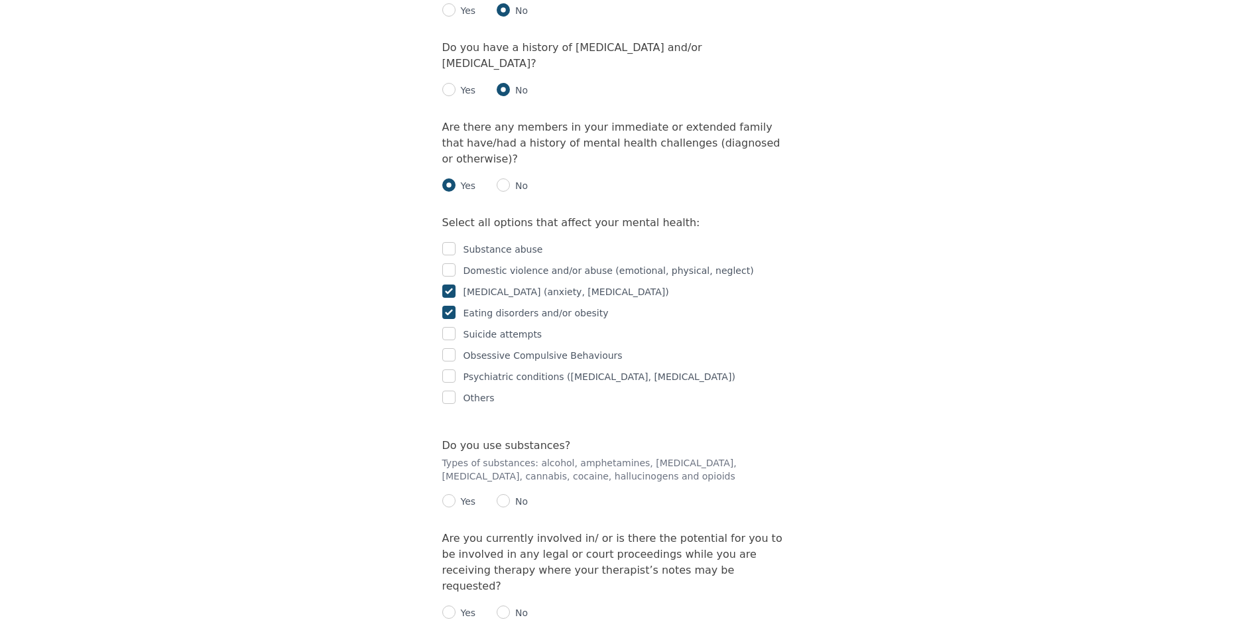
scroll to position [1923, 0]
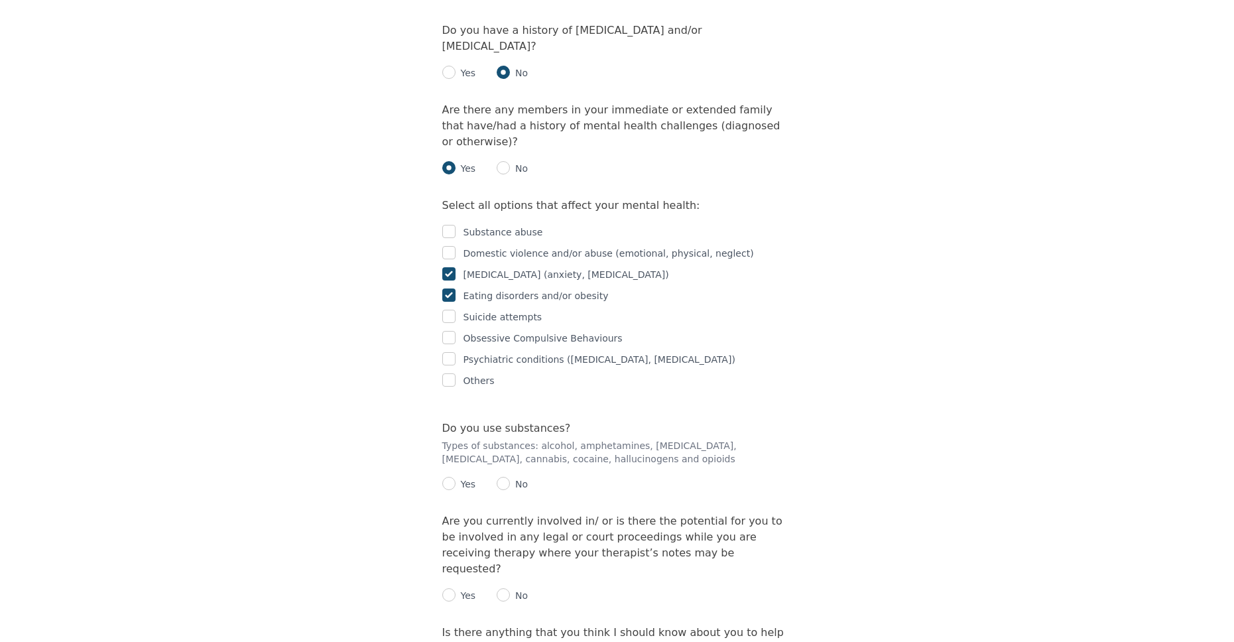
click at [455, 213] on div "Substance abuse Domestic violence and/or abuse (emotional, physical, neglect) […" at bounding box center [617, 300] width 350 height 175
click at [452, 246] on input "checkbox" at bounding box center [448, 252] width 13 height 13
checkbox input "true"
click at [510, 477] on p "No" at bounding box center [519, 483] width 18 height 13
click at [502, 477] on input "radio" at bounding box center [503, 483] width 13 height 13
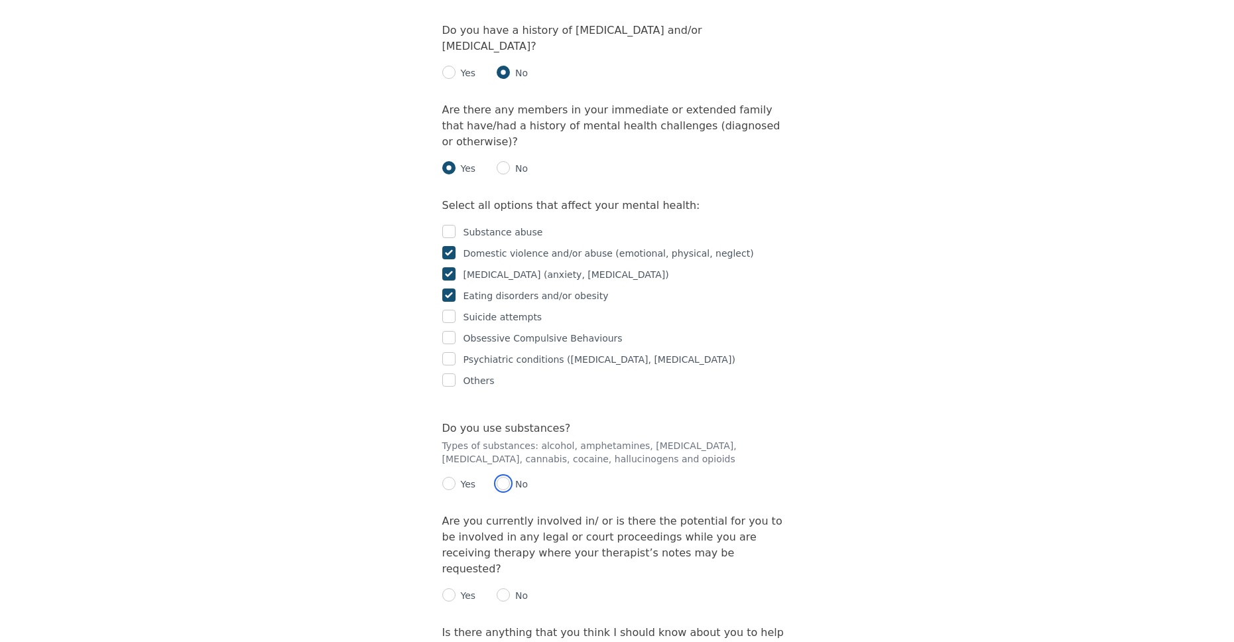
radio input "true"
click at [448, 477] on input "radio" at bounding box center [448, 483] width 13 height 13
radio input "true"
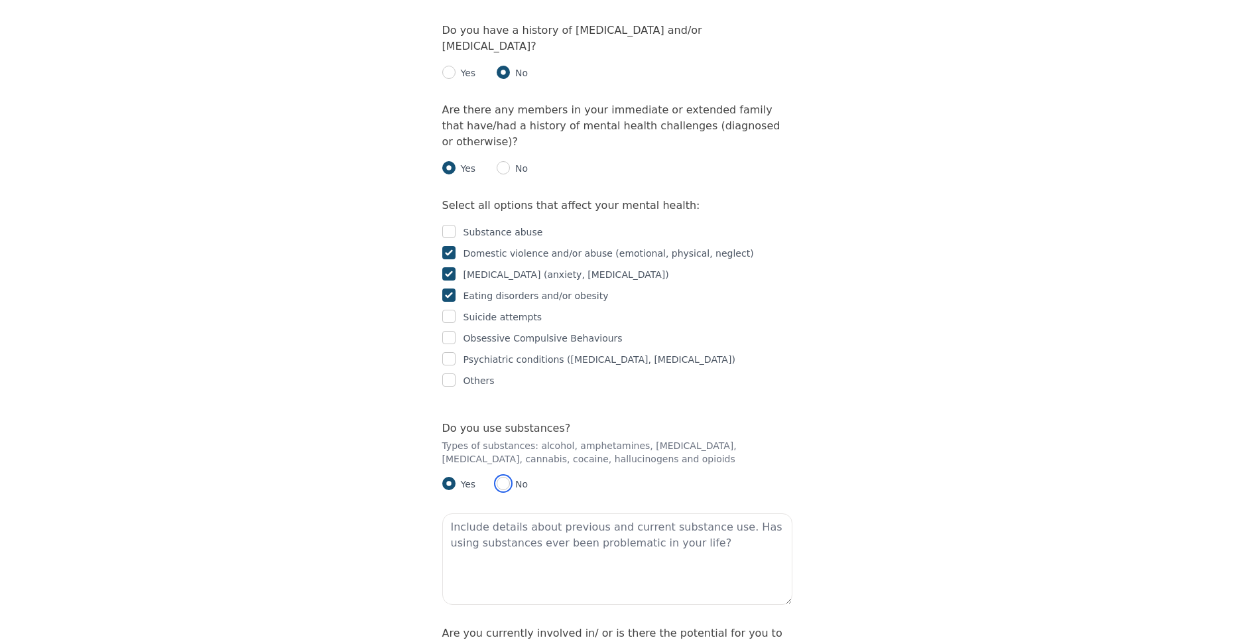
click at [502, 477] on input "radio" at bounding box center [503, 483] width 13 height 13
radio input "true"
radio input "false"
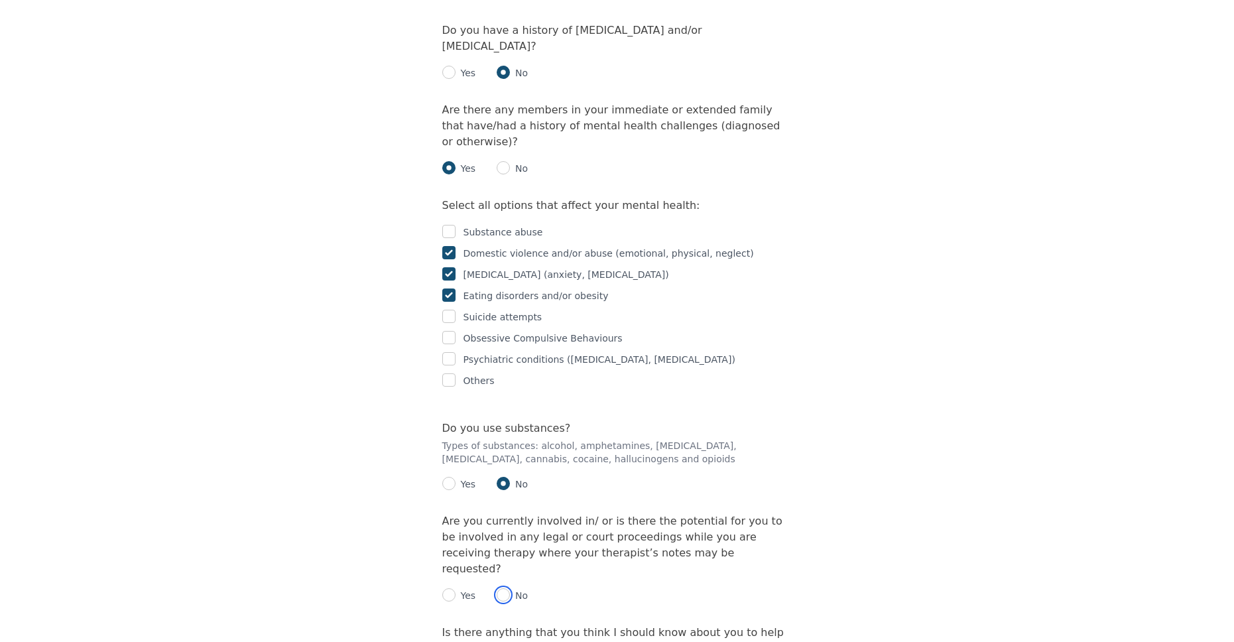
click at [506, 588] on input "radio" at bounding box center [503, 594] width 13 height 13
radio input "true"
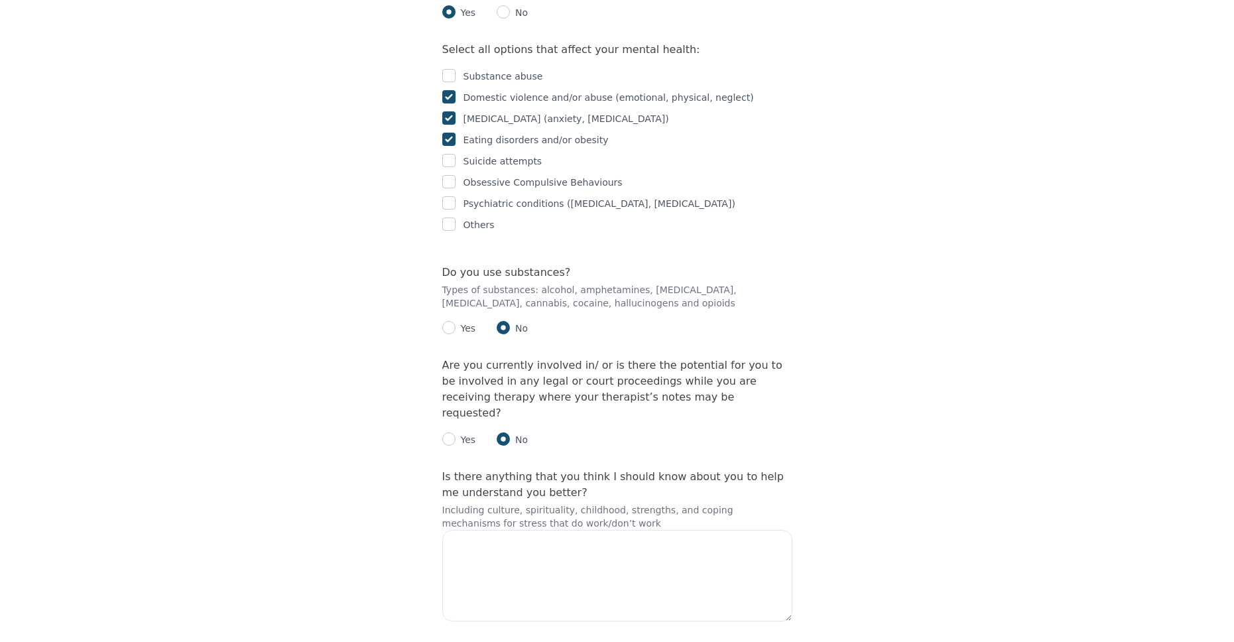
scroll to position [2108, 0]
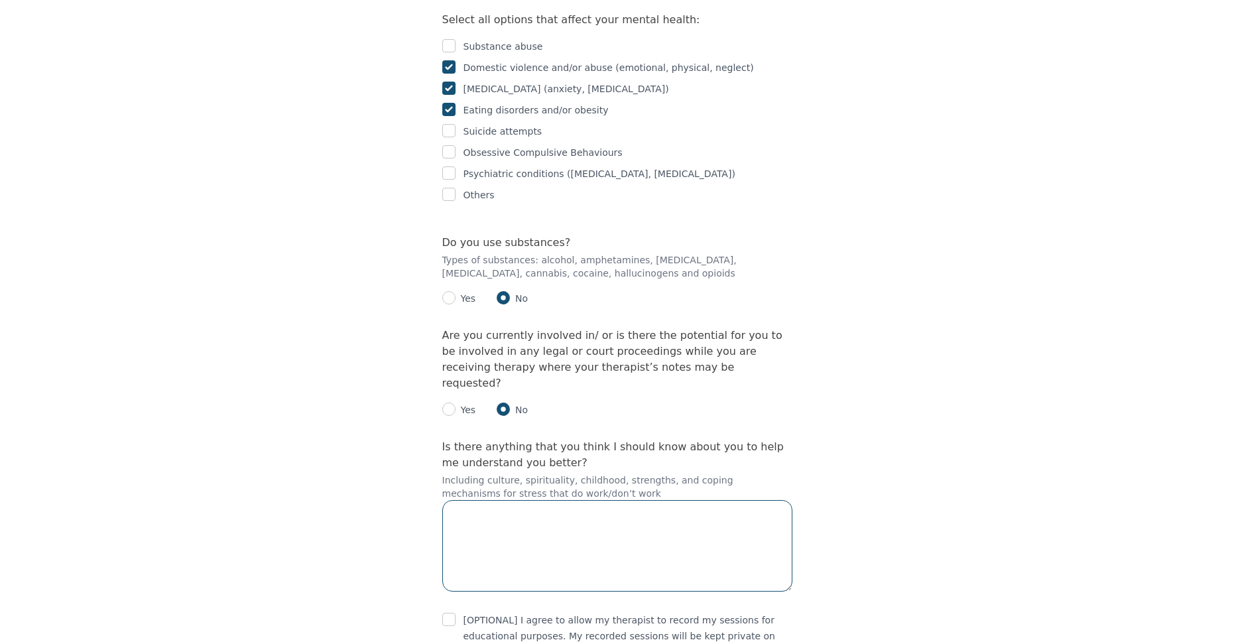
click at [509, 500] on textarea at bounding box center [617, 545] width 350 height 91
type textarea "I"
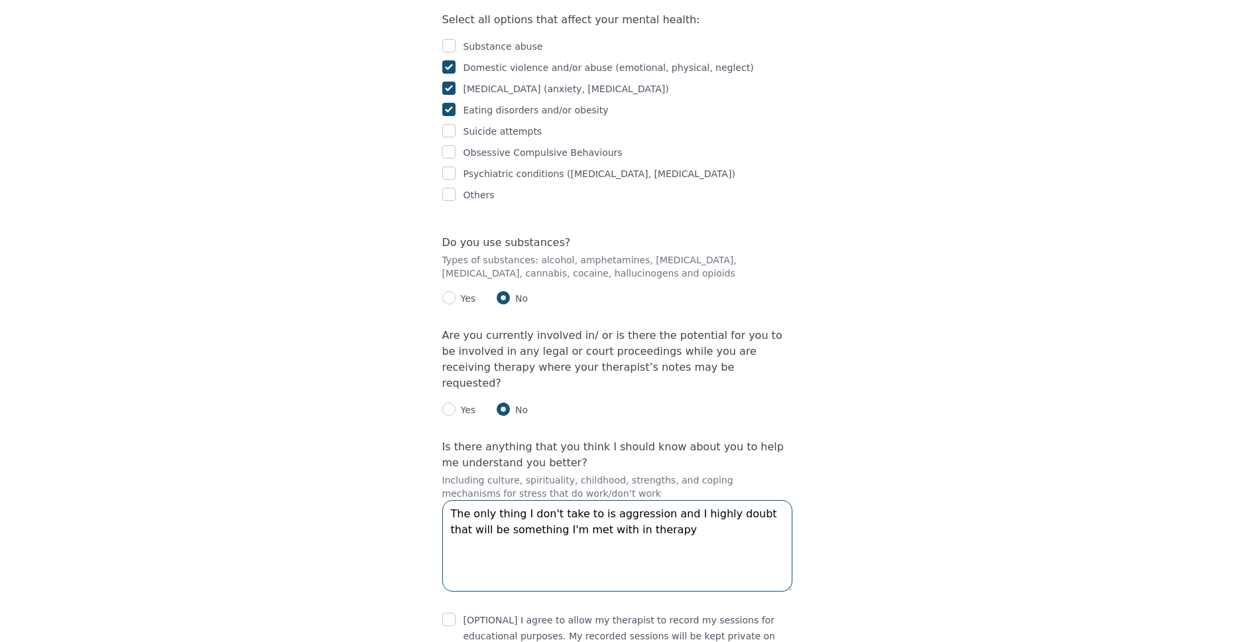
type textarea "The only thing I don't take to is aggression and I highly doubt that will be so…"
